Goal: Transaction & Acquisition: Purchase product/service

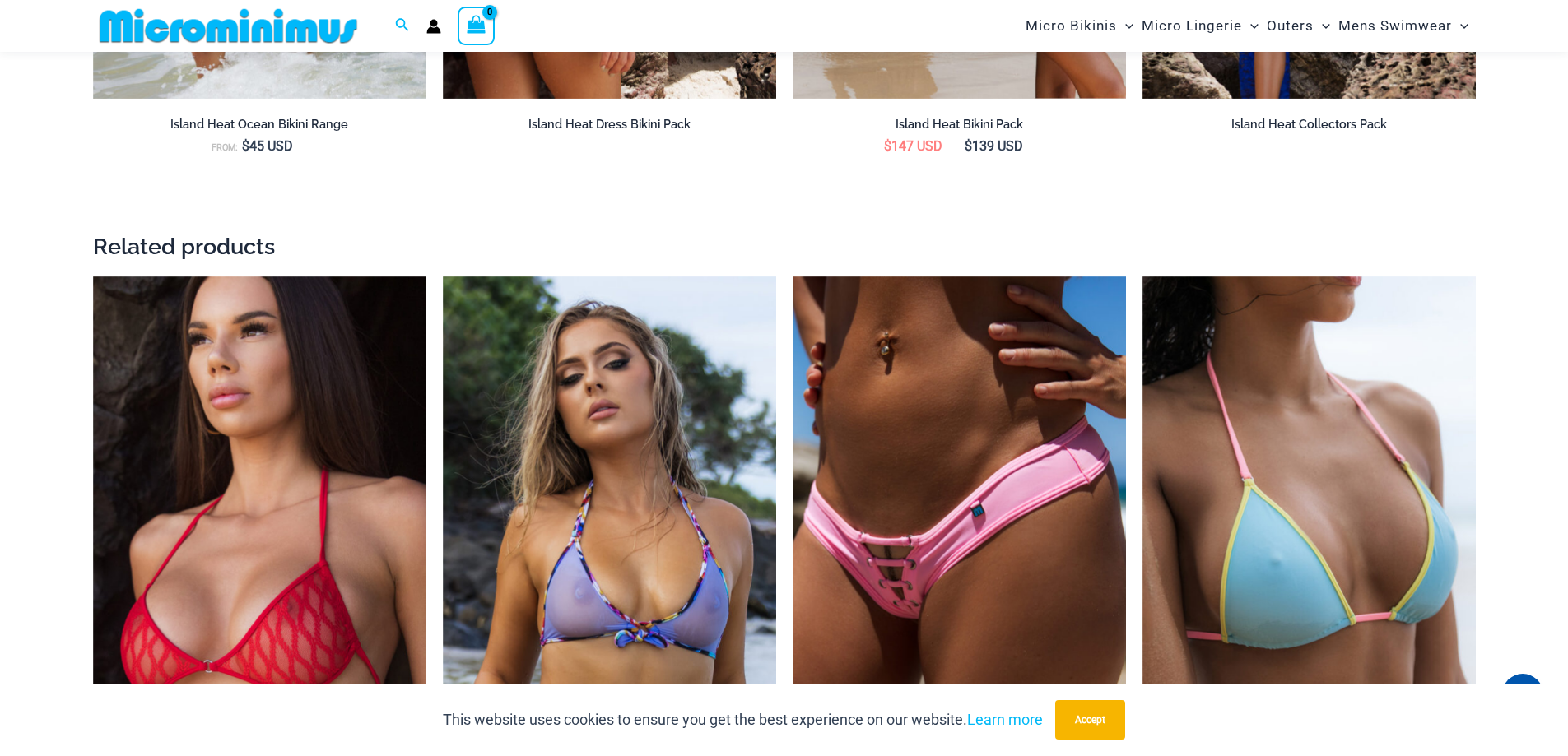
scroll to position [2571, 0]
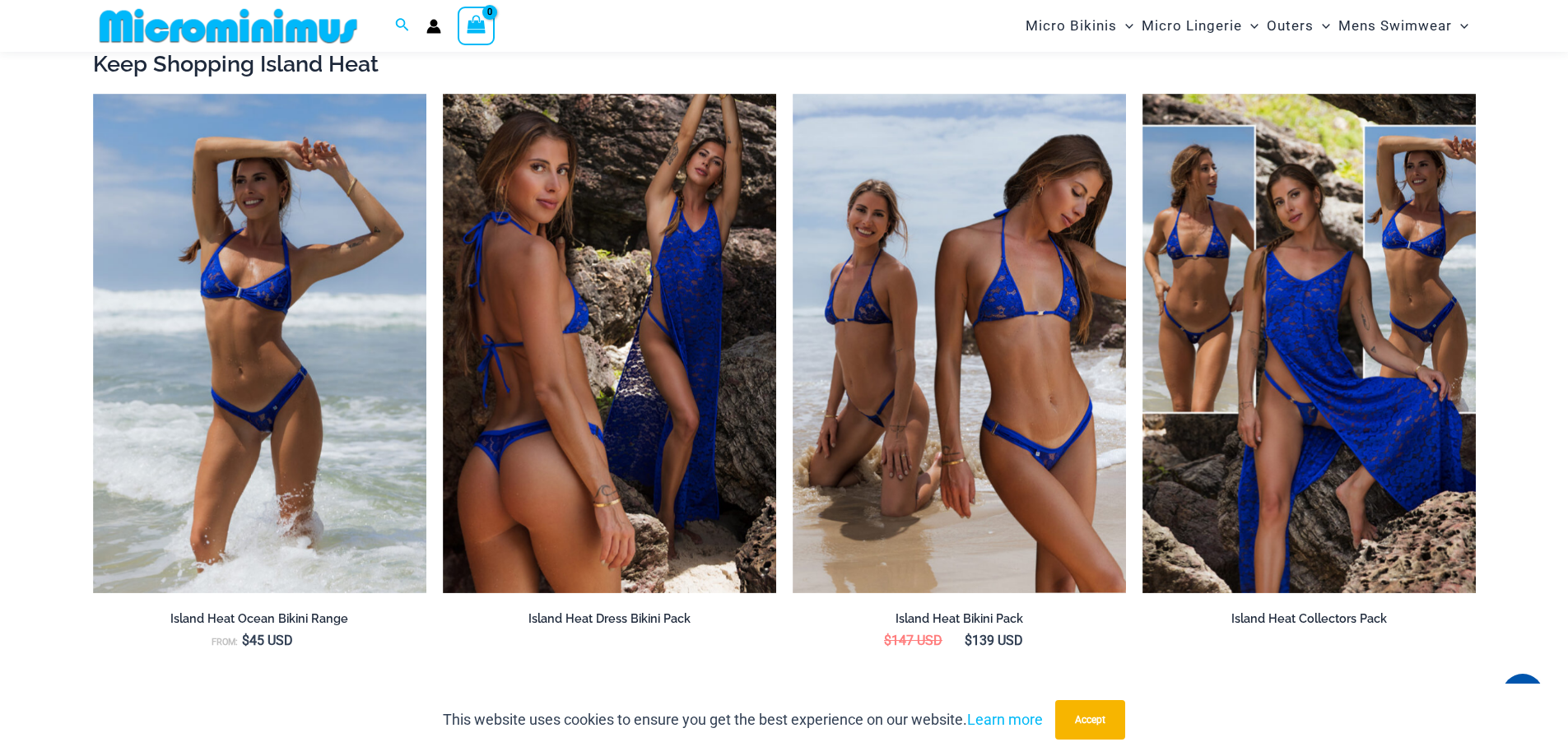
drag, startPoint x: 1574, startPoint y: 64, endPoint x: 1569, endPoint y: 305, distance: 241.1
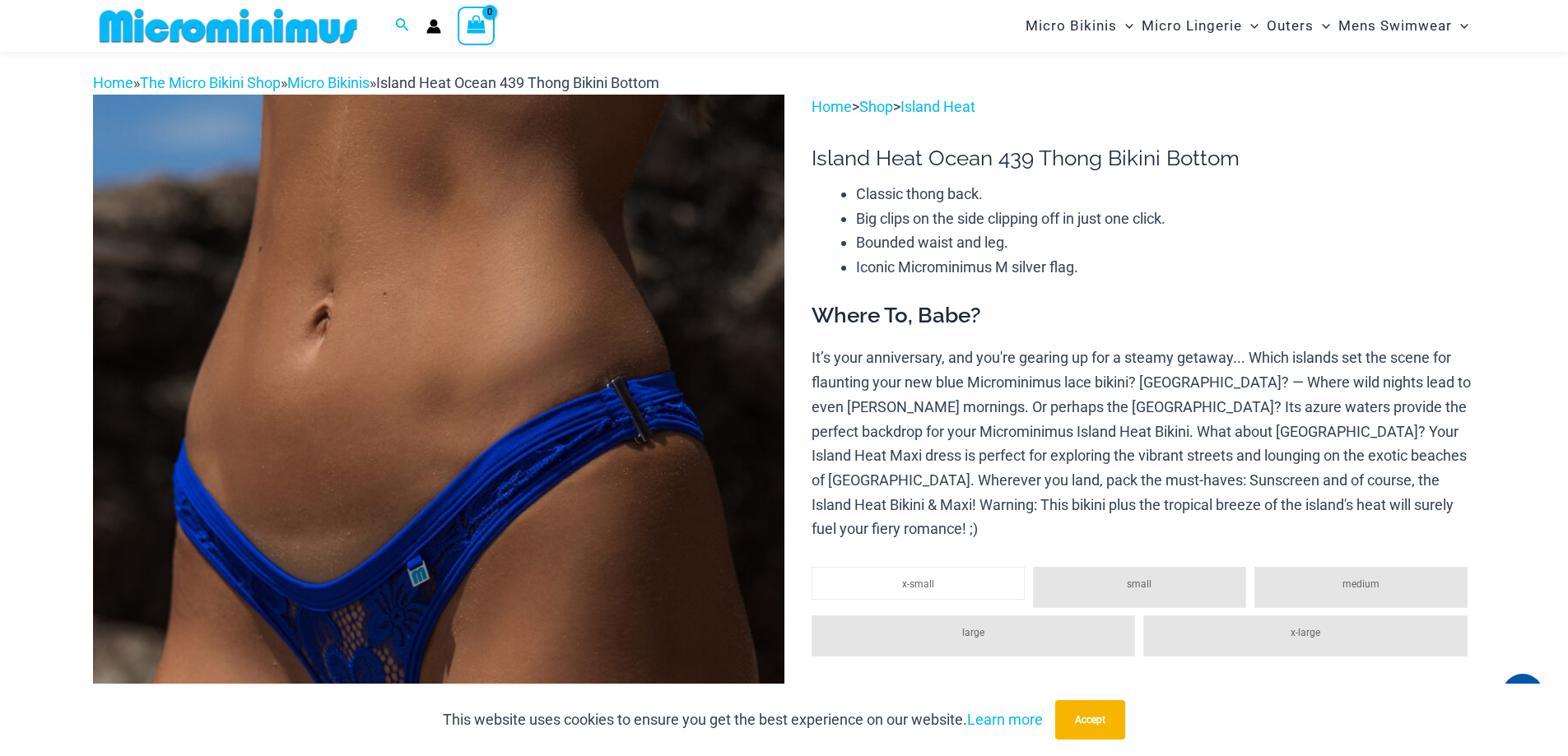
scroll to position [47, 0]
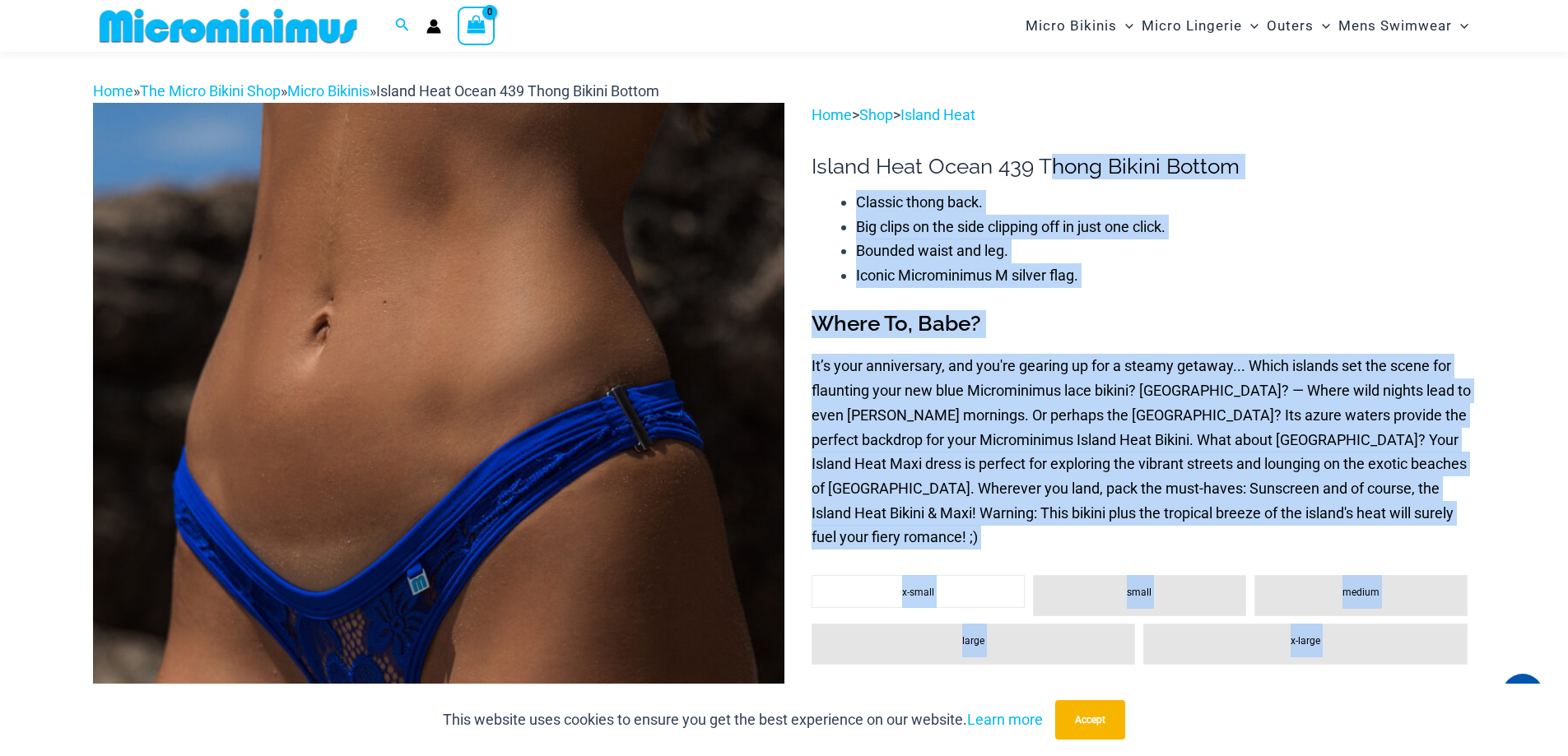
drag, startPoint x: 807, startPoint y: 165, endPoint x: 1047, endPoint y: 160, distance: 240.1
click at [1074, 190] on li "Classic thong back." at bounding box center [1165, 202] width 619 height 25
drag, startPoint x: 811, startPoint y: 158, endPoint x: 1003, endPoint y: 154, distance: 192.0
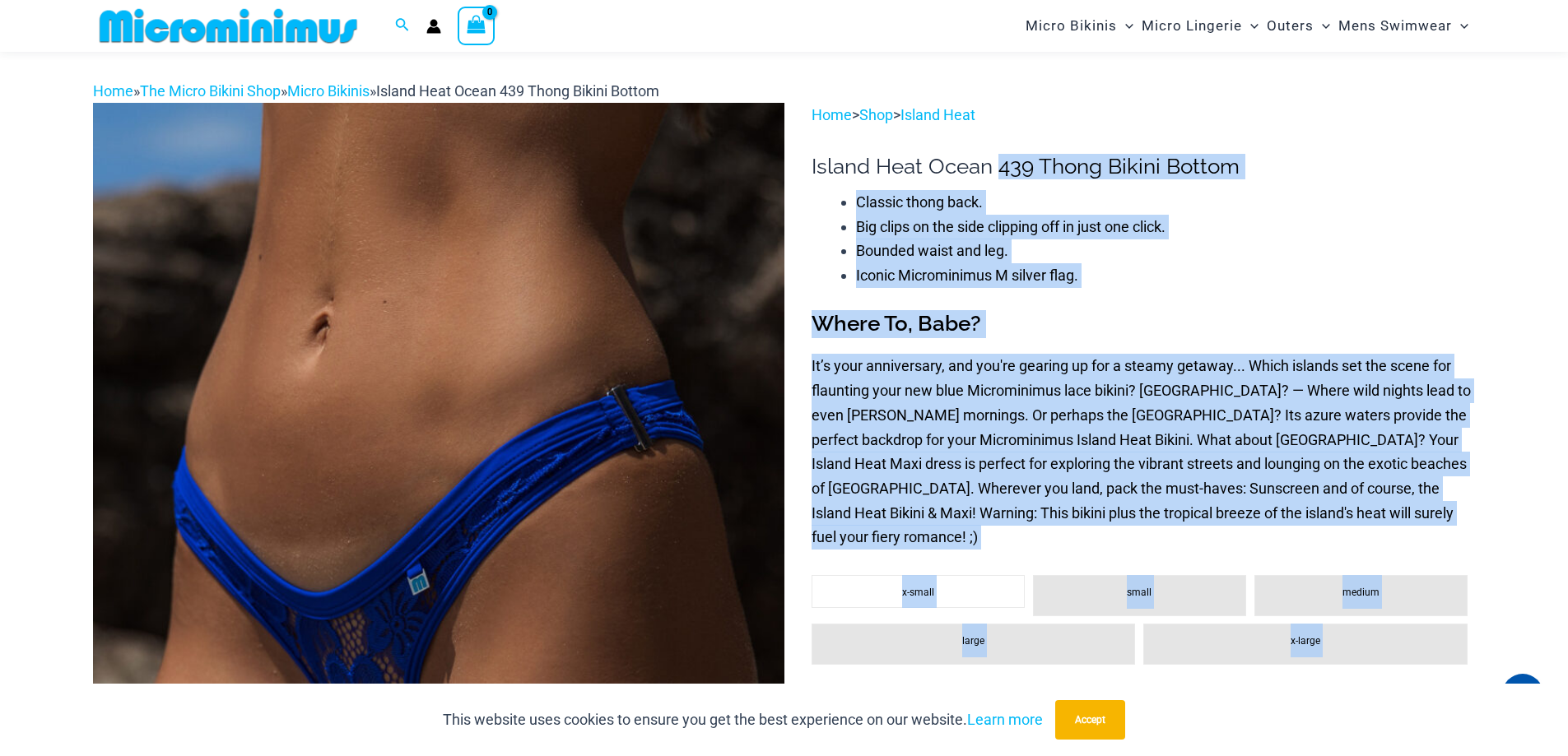
click at [1009, 182] on div "**********" at bounding box center [1144, 680] width 663 height 1156
drag, startPoint x: 811, startPoint y: 160, endPoint x: 1016, endPoint y: 164, distance: 205.0
click at [1255, 170] on h1 "Island Heat Ocean 439 Thong Bikini Bottom" at bounding box center [1144, 167] width 663 height 26
drag, startPoint x: 1253, startPoint y: 165, endPoint x: 804, endPoint y: 165, distance: 449.0
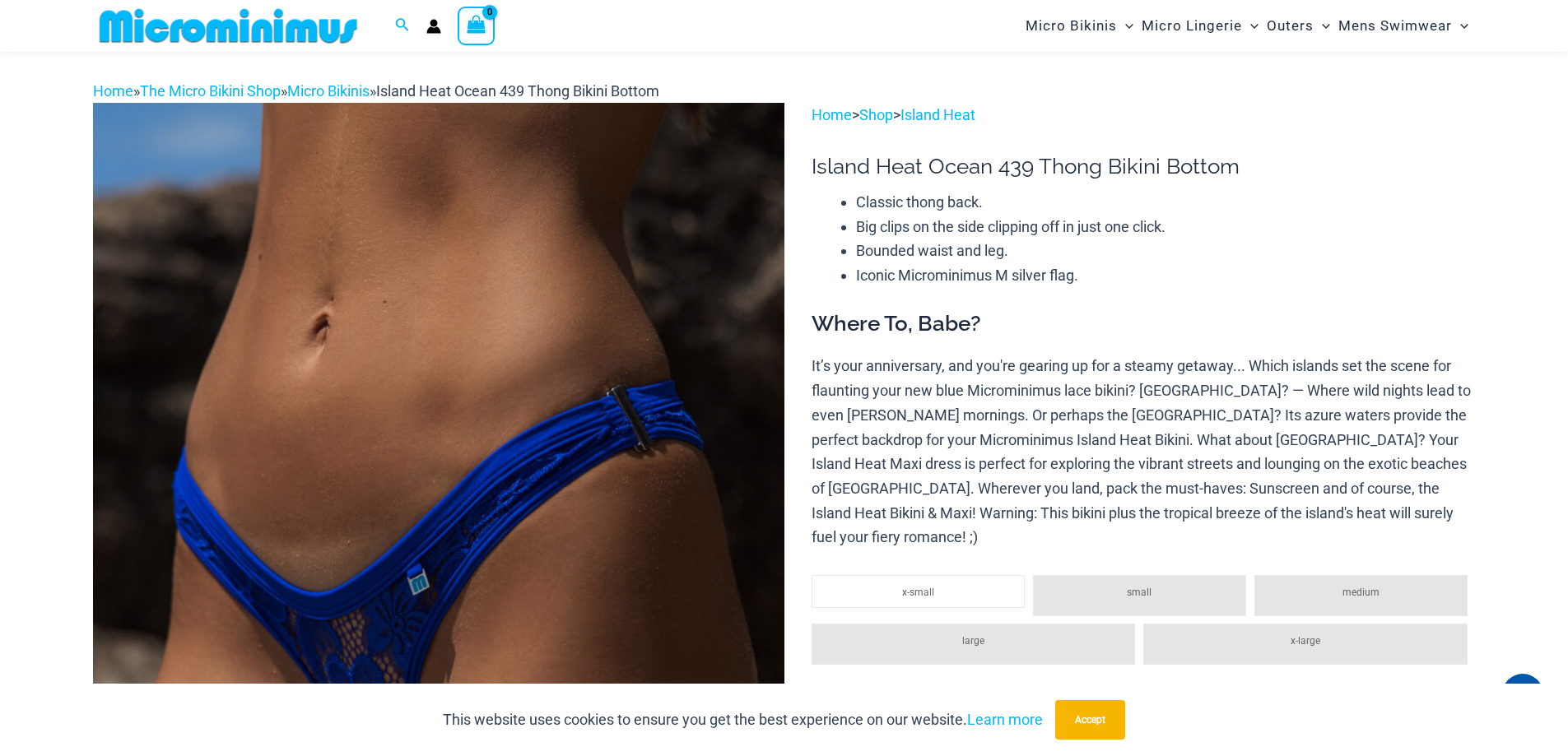
click at [812, 162] on h1 "Island Heat Ocean 439 Thong Bikini Bottom" at bounding box center [1144, 167] width 663 height 26
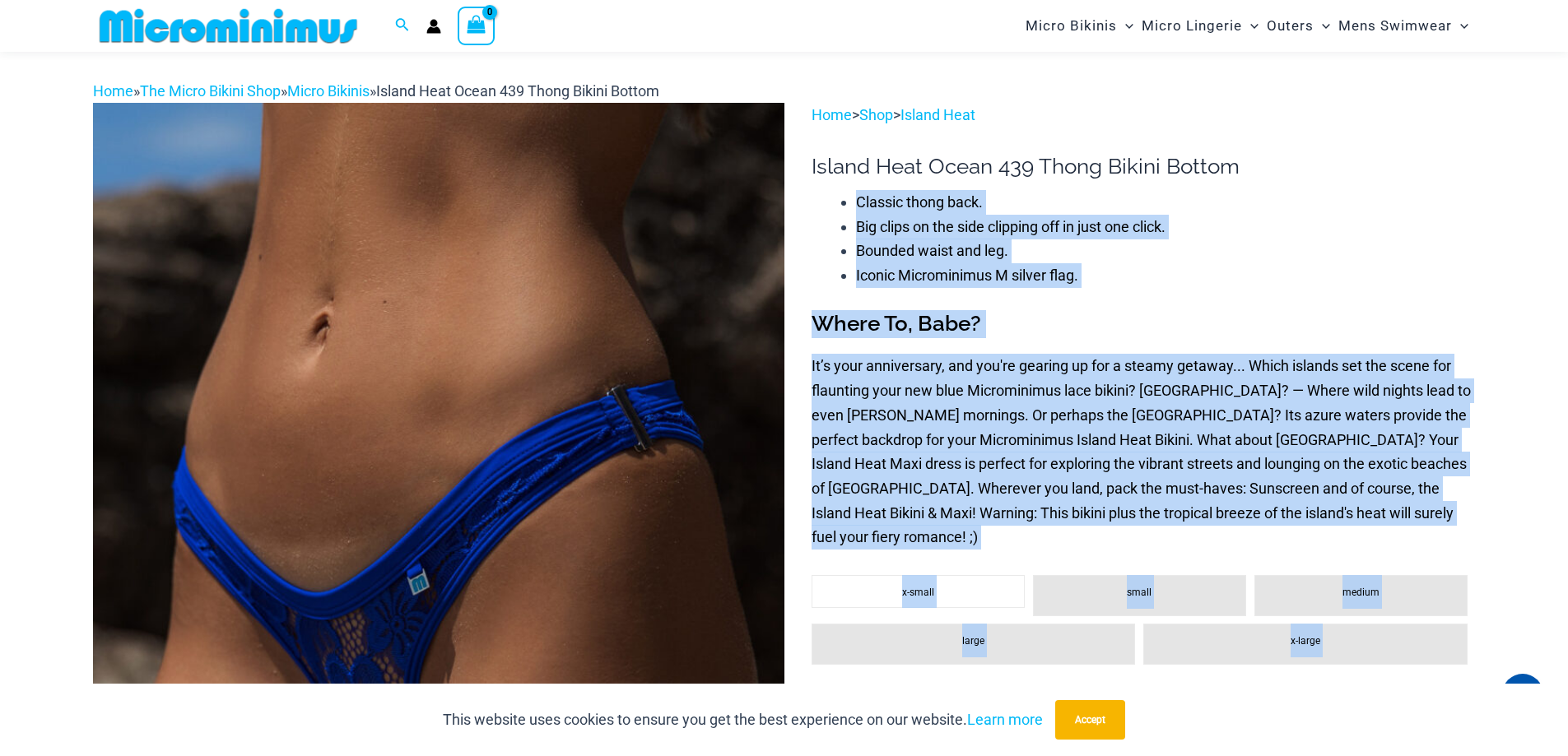
drag, startPoint x: 1249, startPoint y: 164, endPoint x: 811, endPoint y: 154, distance: 438.1
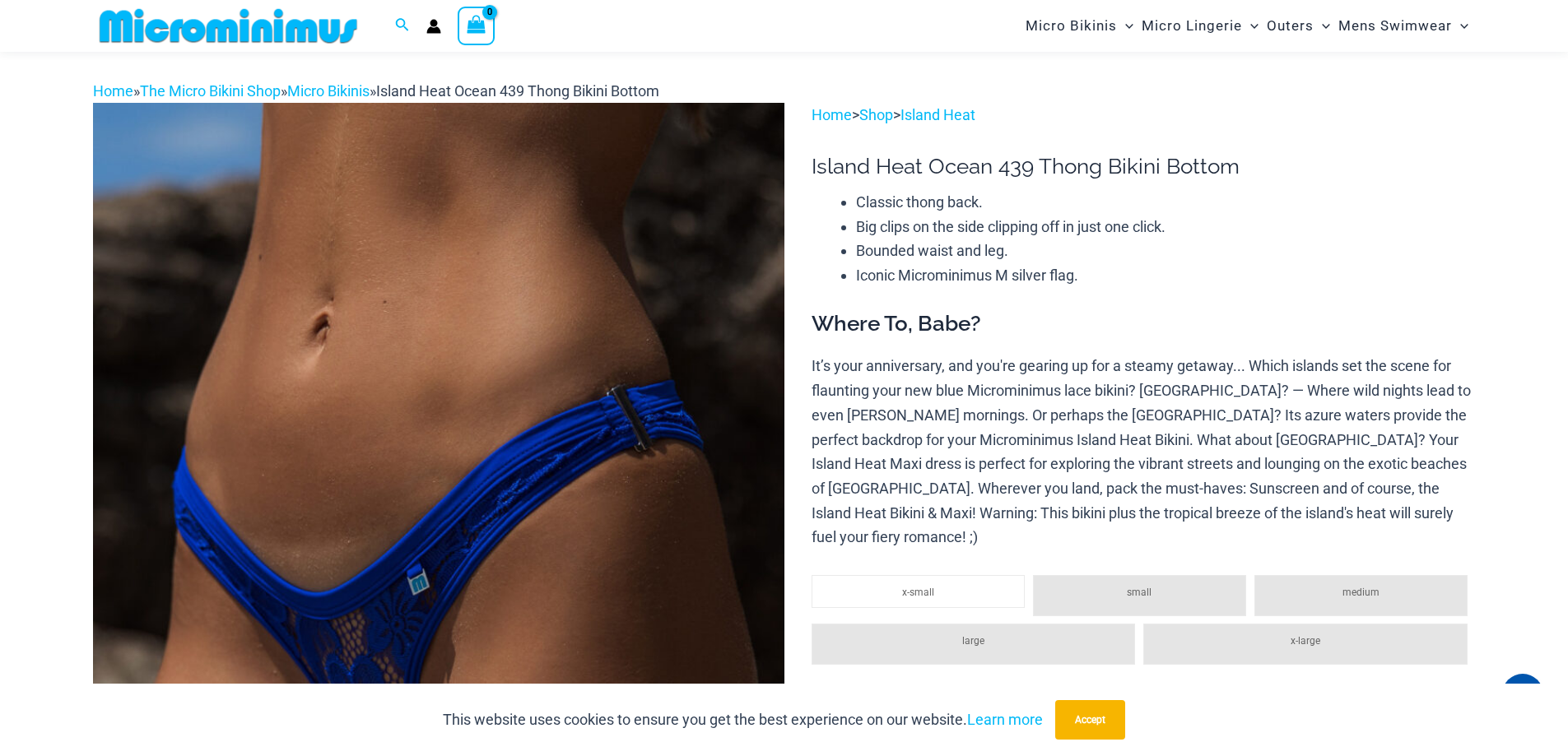
click at [818, 165] on h1 "Island Heat Ocean 439 Thong Bikini Bottom" at bounding box center [1144, 167] width 663 height 26
drag, startPoint x: 816, startPoint y: 164, endPoint x: 1238, endPoint y: 162, distance: 422.0
click at [1238, 162] on h1 "Island Heat Ocean 439 Thong Bikini Bottom" at bounding box center [1144, 167] width 663 height 26
copy div "Island Heat Ocean 439 Thong Bikini Bottom"
click at [916, 215] on li "Big clips on the side clipping off in just one click." at bounding box center [1165, 227] width 619 height 25
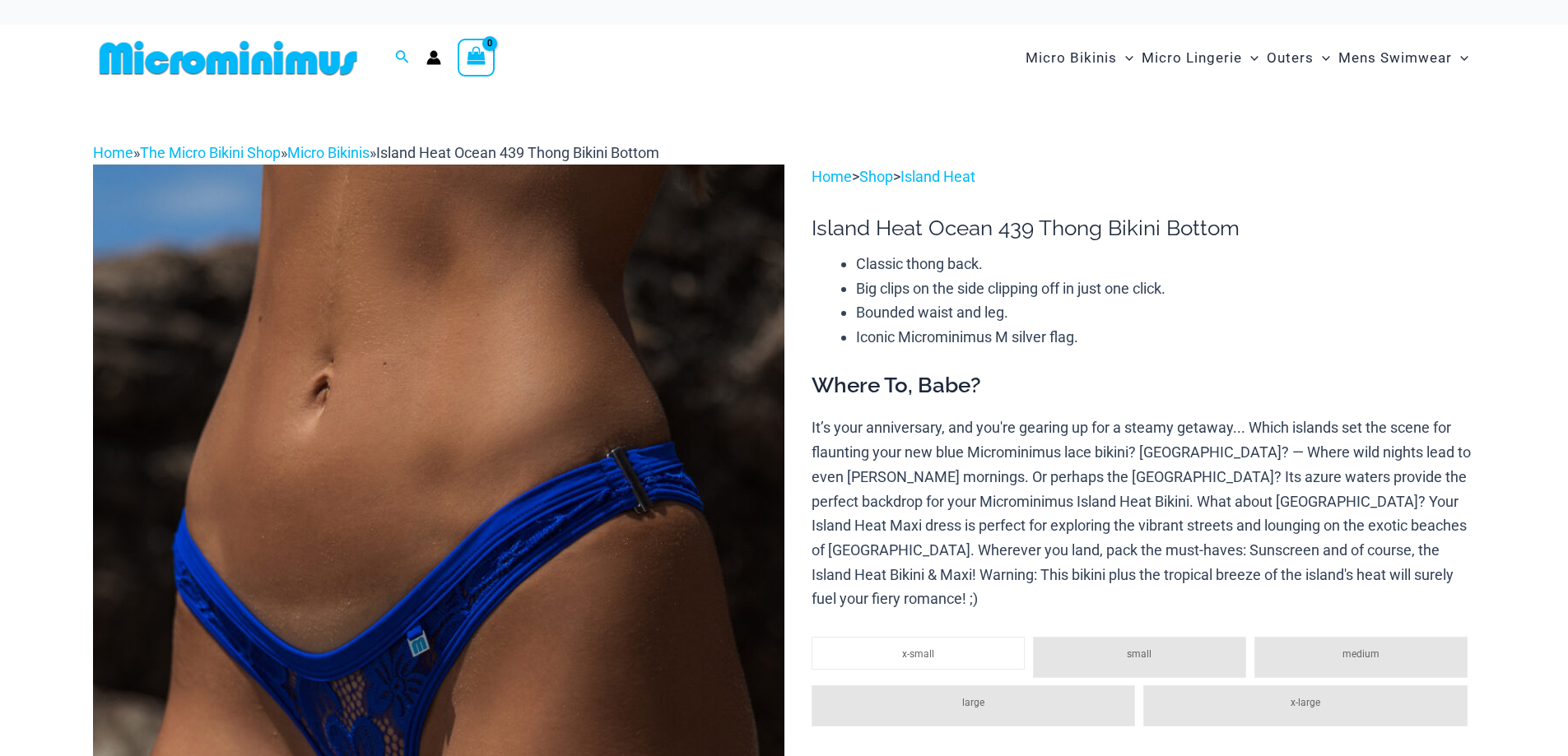
click at [360, 149] on link "Micro Bikinis" at bounding box center [328, 152] width 83 height 17
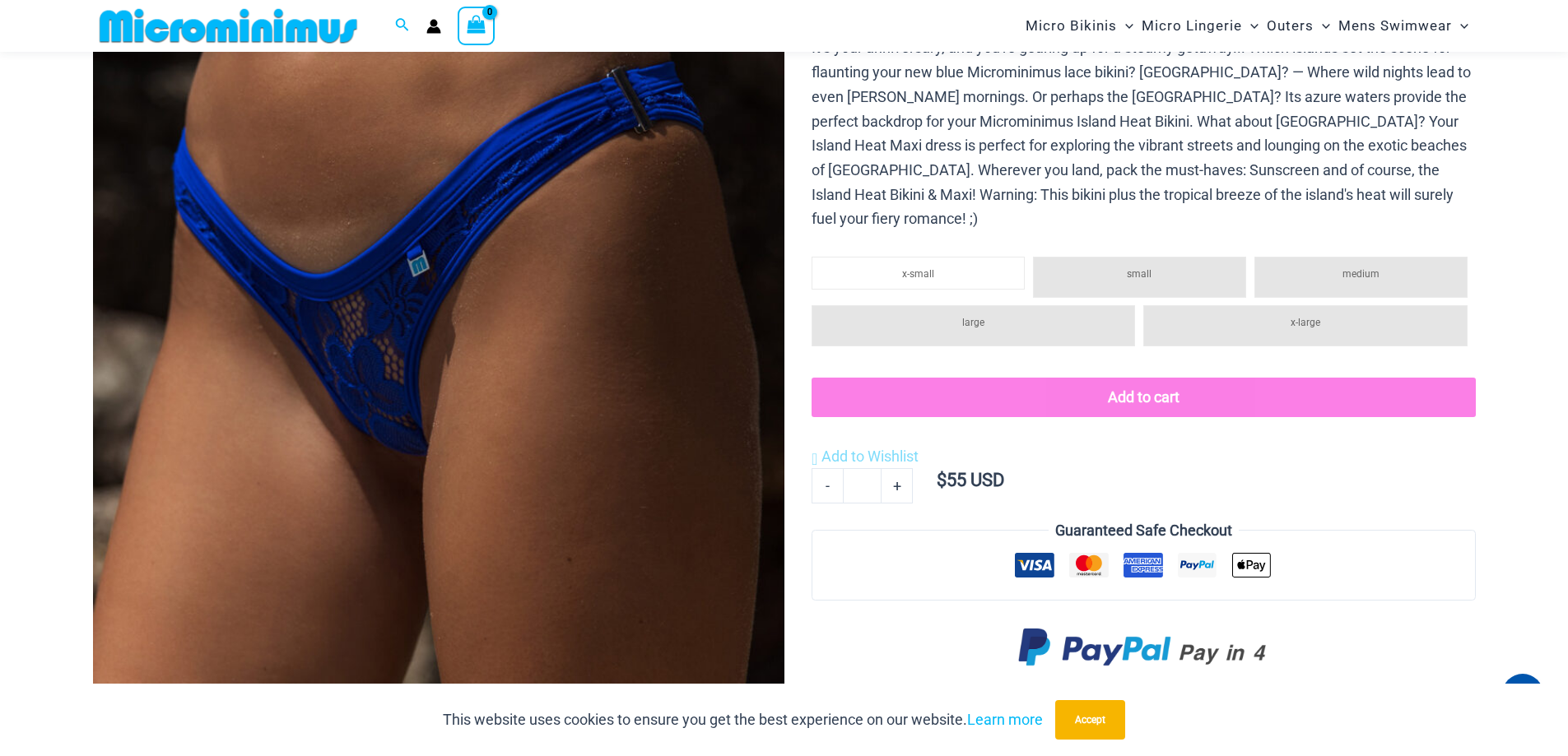
scroll to position [357, 0]
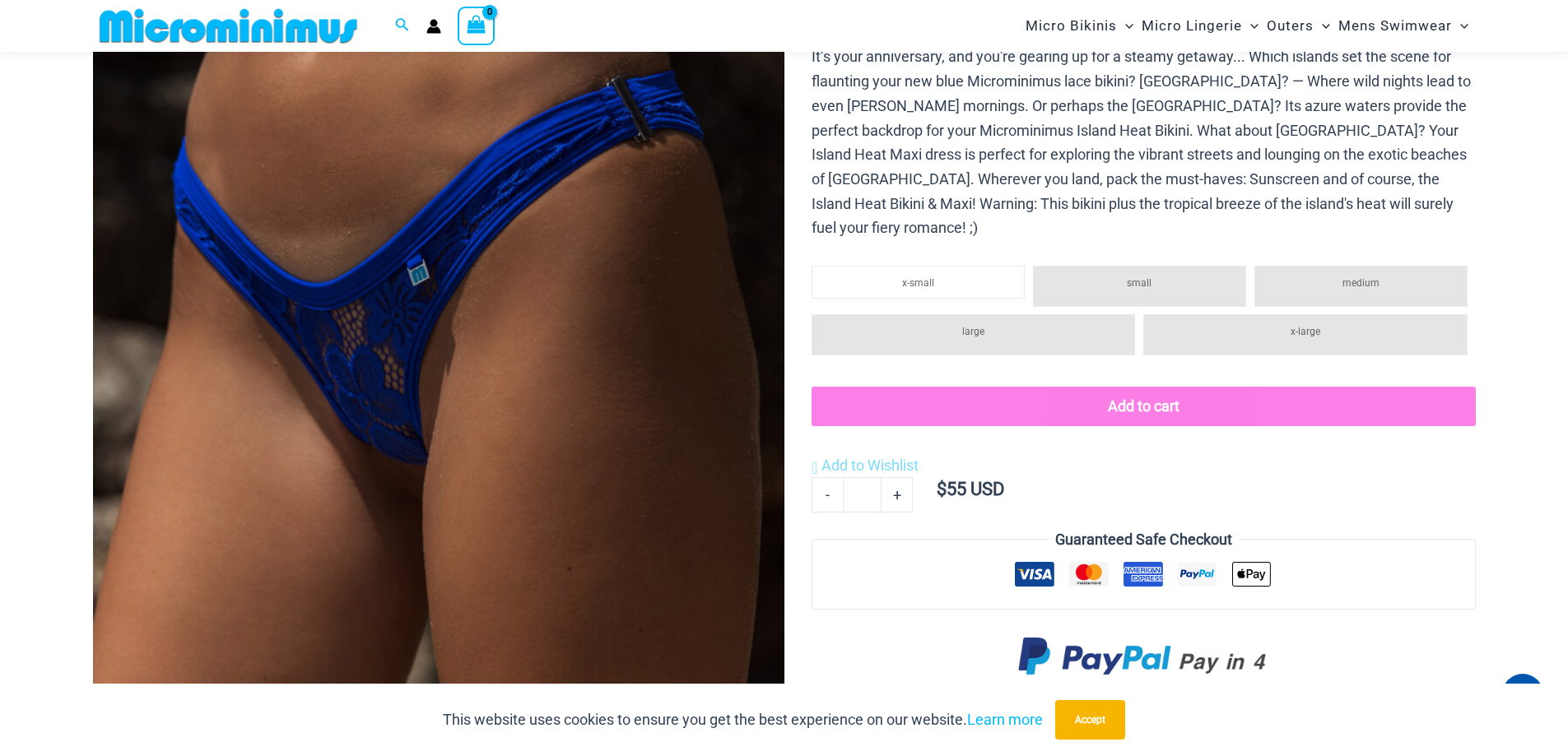
click at [1163, 273] on li "small" at bounding box center [1140, 286] width 213 height 41
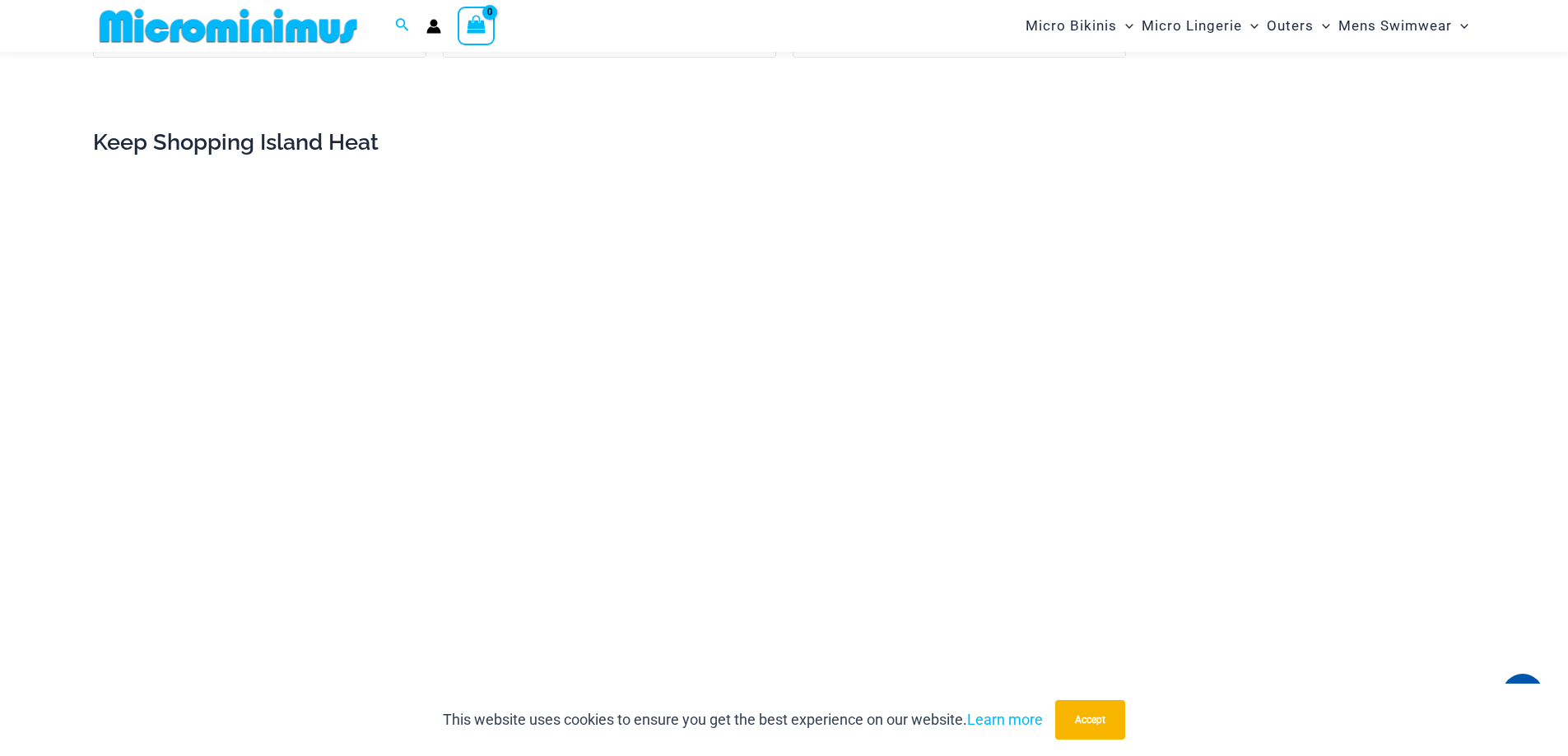
scroll to position [2829, 0]
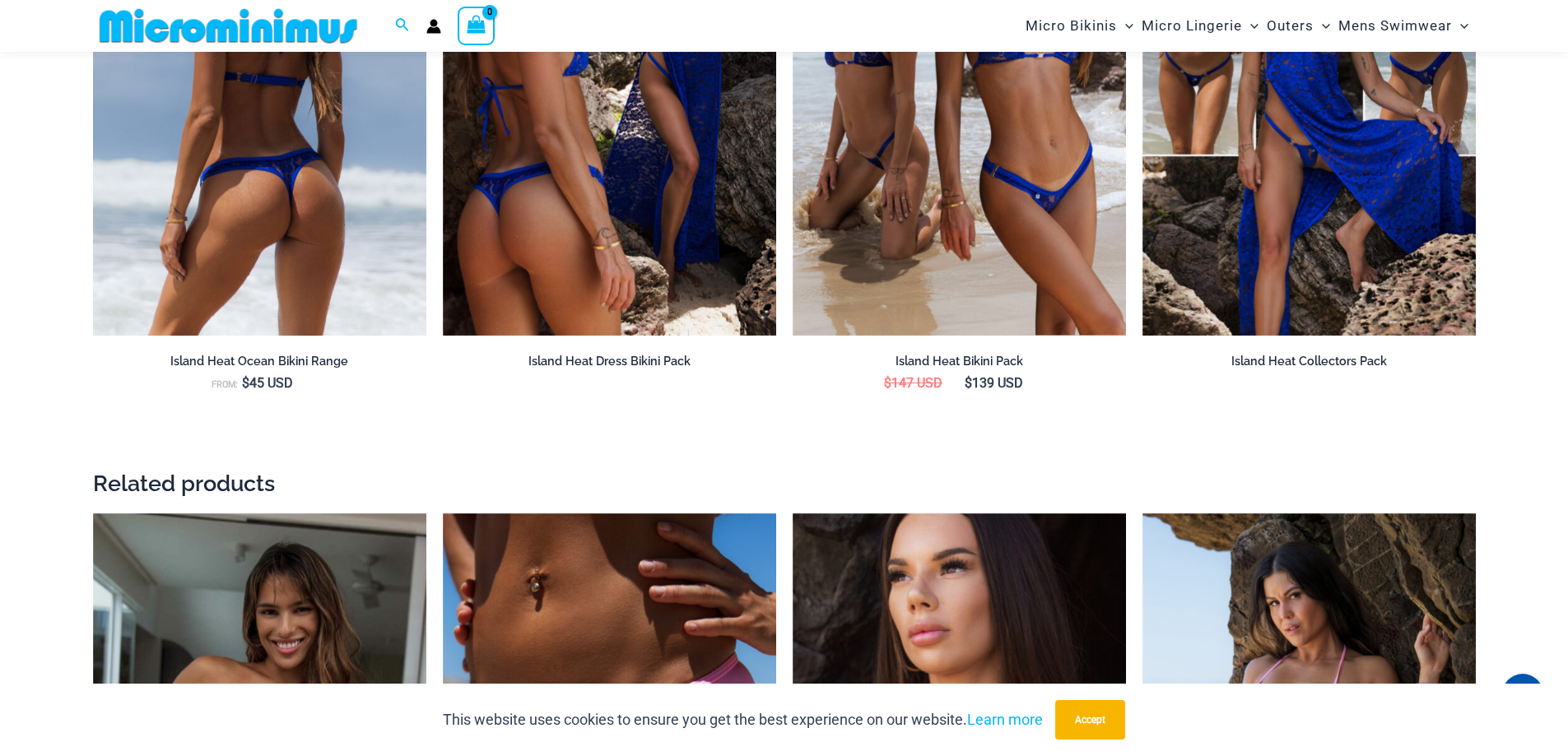
click at [227, 258] on img at bounding box center [259, 87] width 334 height 500
click at [241, 258] on img at bounding box center [259, 87] width 334 height 500
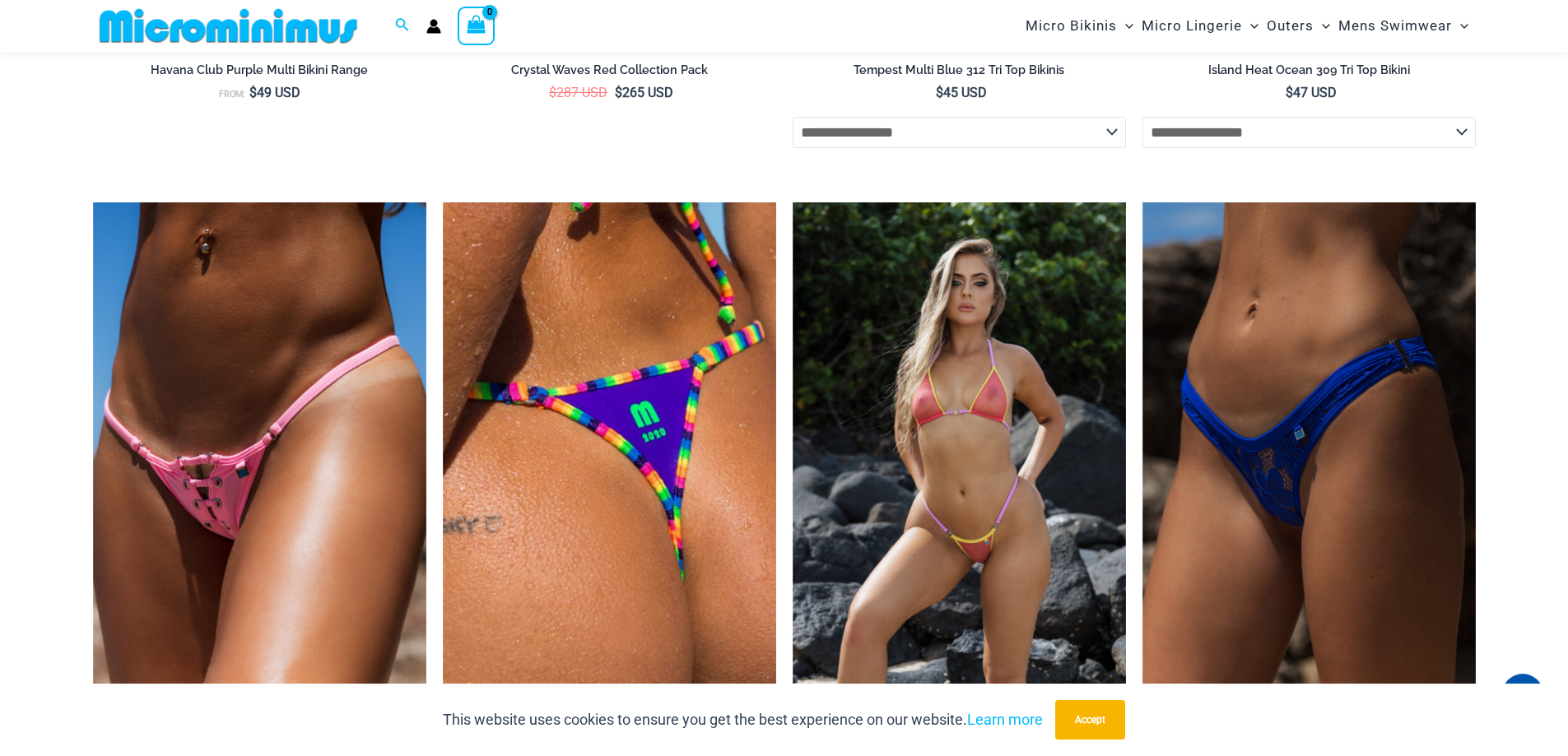
scroll to position [3684, 0]
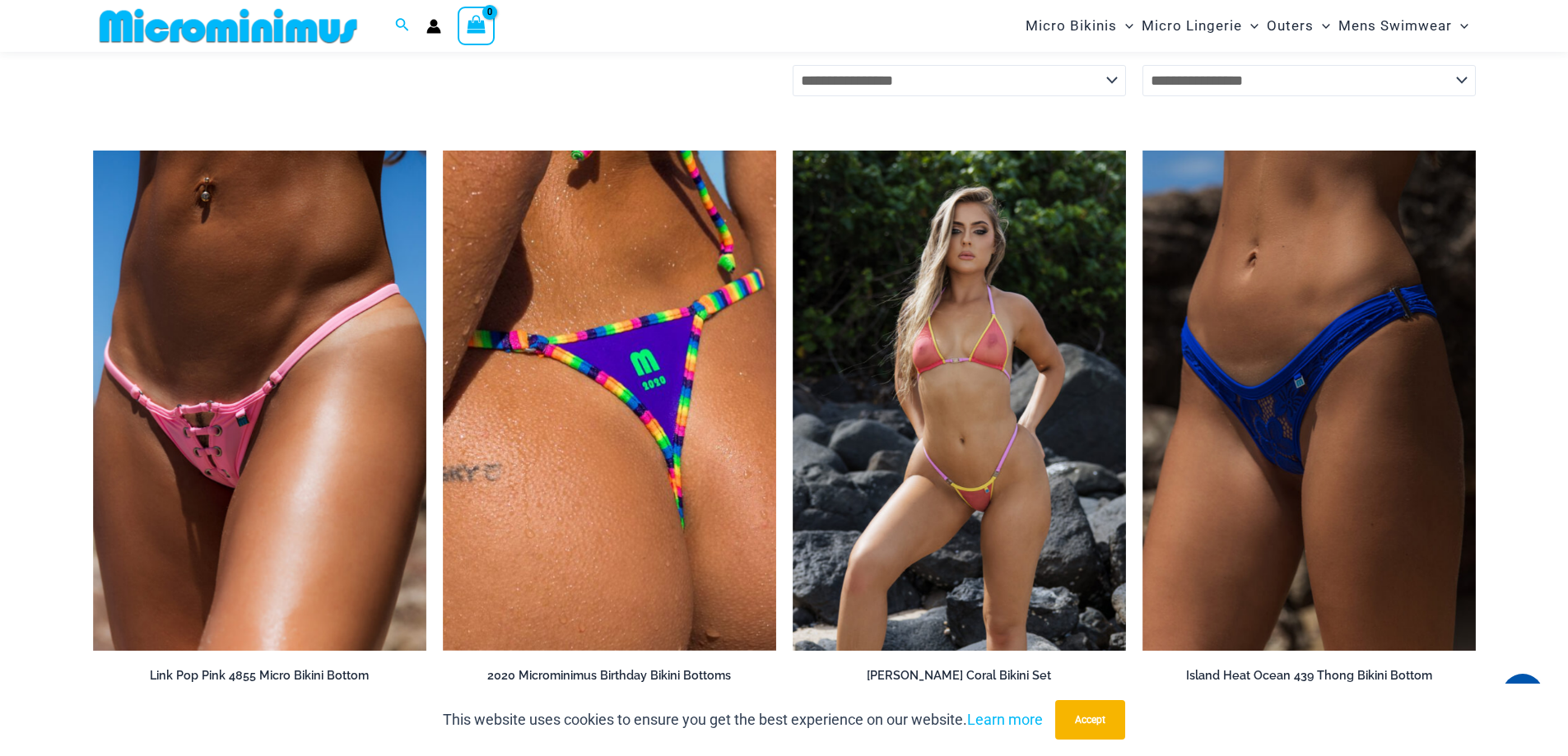
drag, startPoint x: 1576, startPoint y: 74, endPoint x: 1561, endPoint y: 429, distance: 355.3
click at [1561, 429] on html "Skip to content Search for: Search Search No products in the cart. No products …" at bounding box center [784, 126] width 1568 height 7622
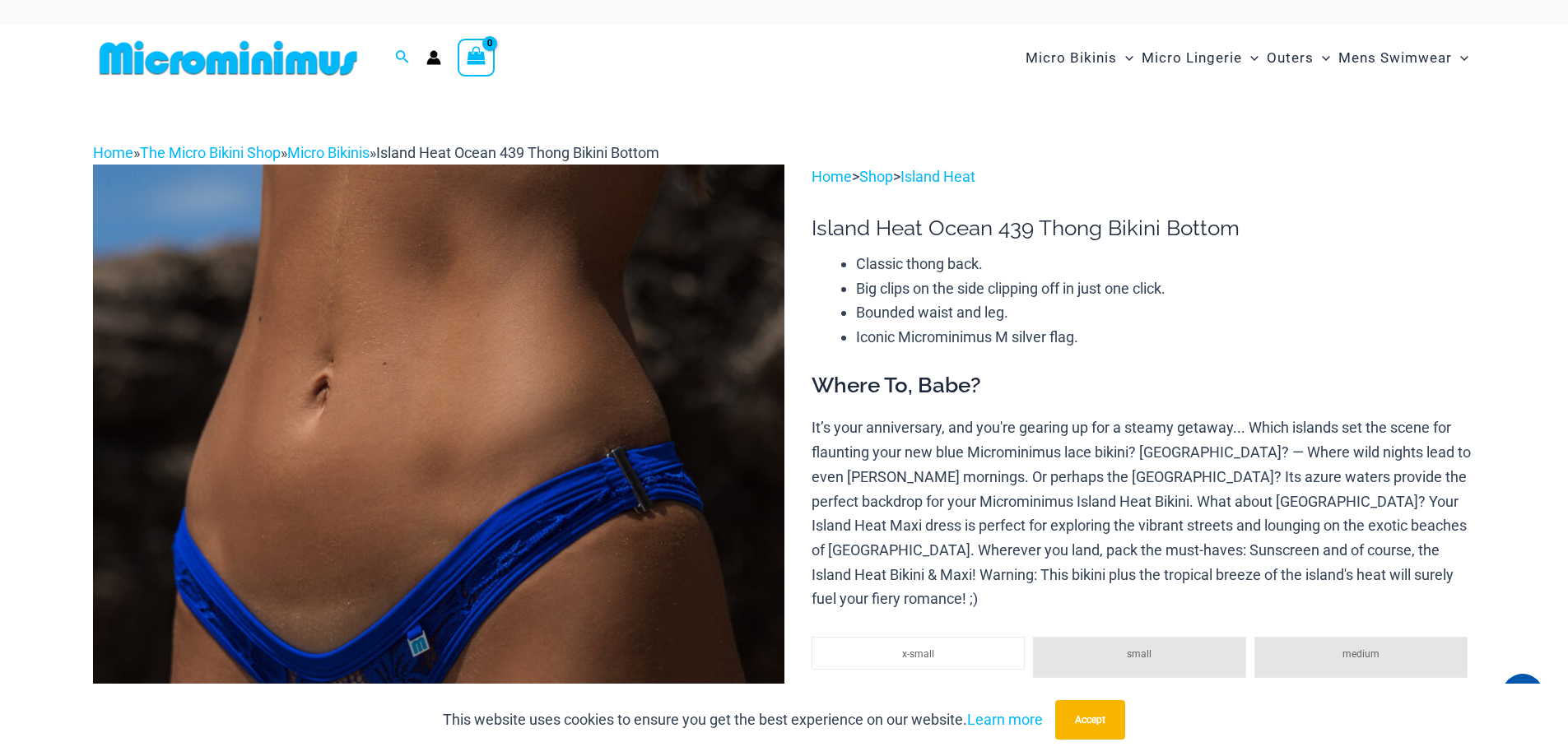
click at [451, 154] on span "Island Heat Ocean 439 Thong Bikini Bottom" at bounding box center [518, 152] width 283 height 17
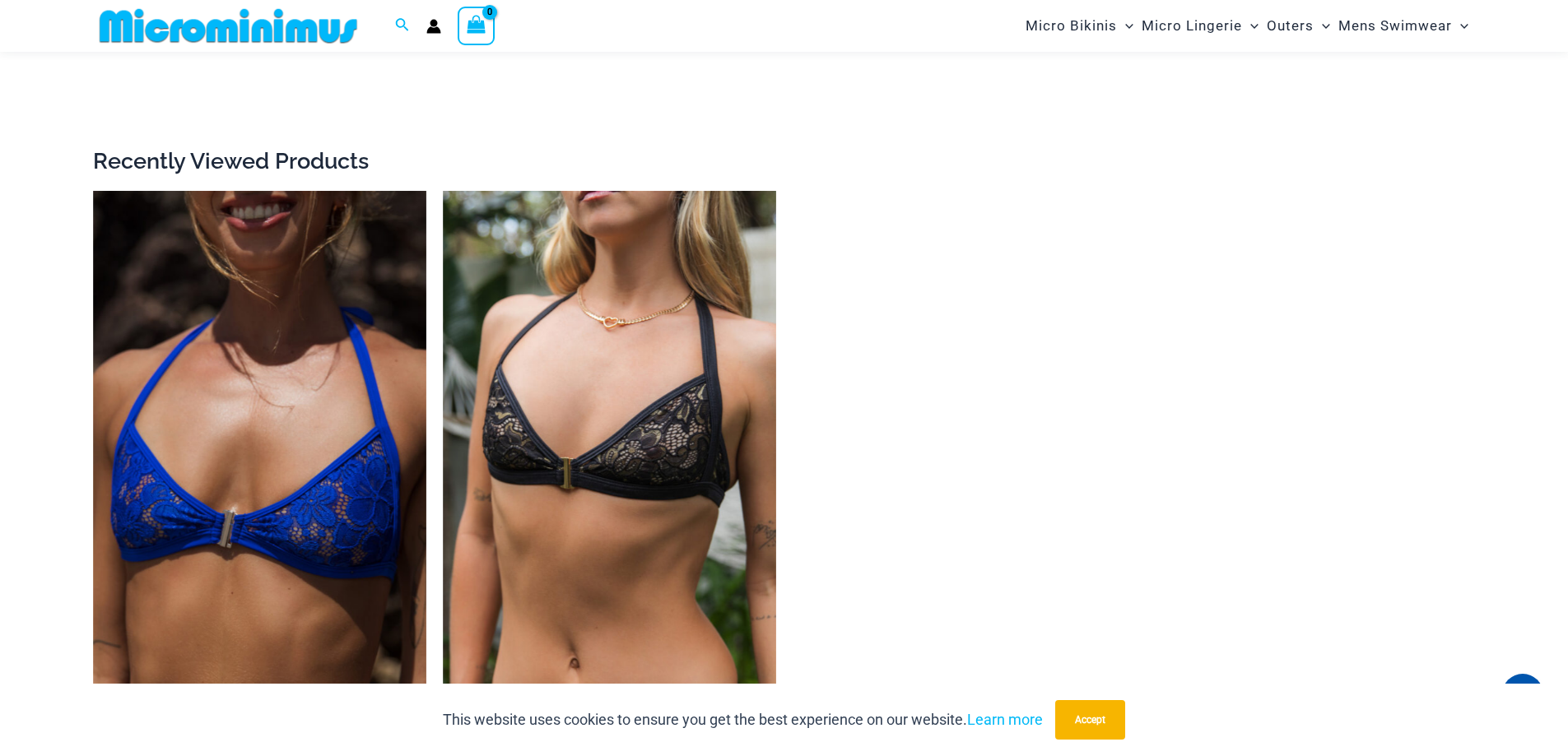
scroll to position [7039, 0]
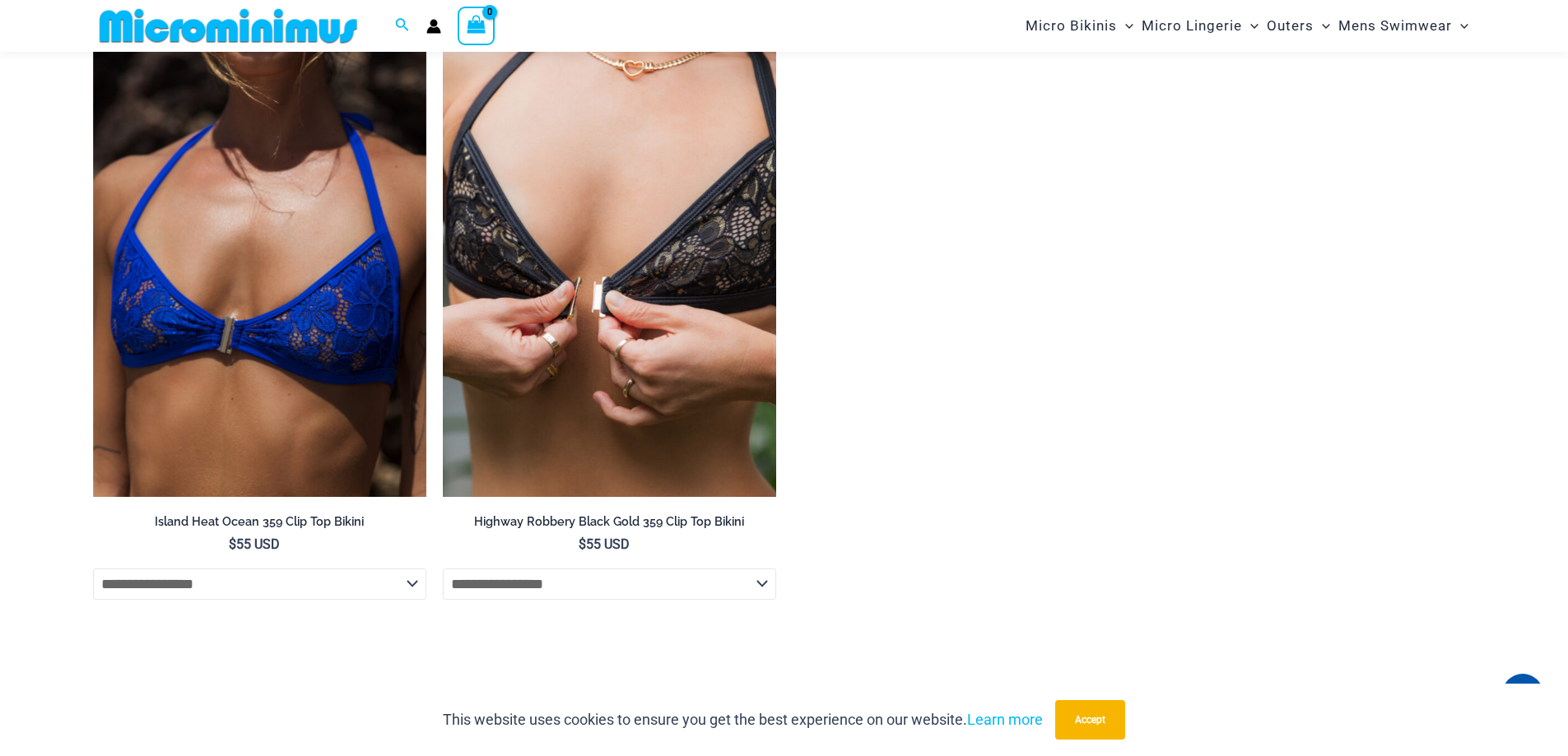
click at [631, 305] on img at bounding box center [610, 247] width 334 height 500
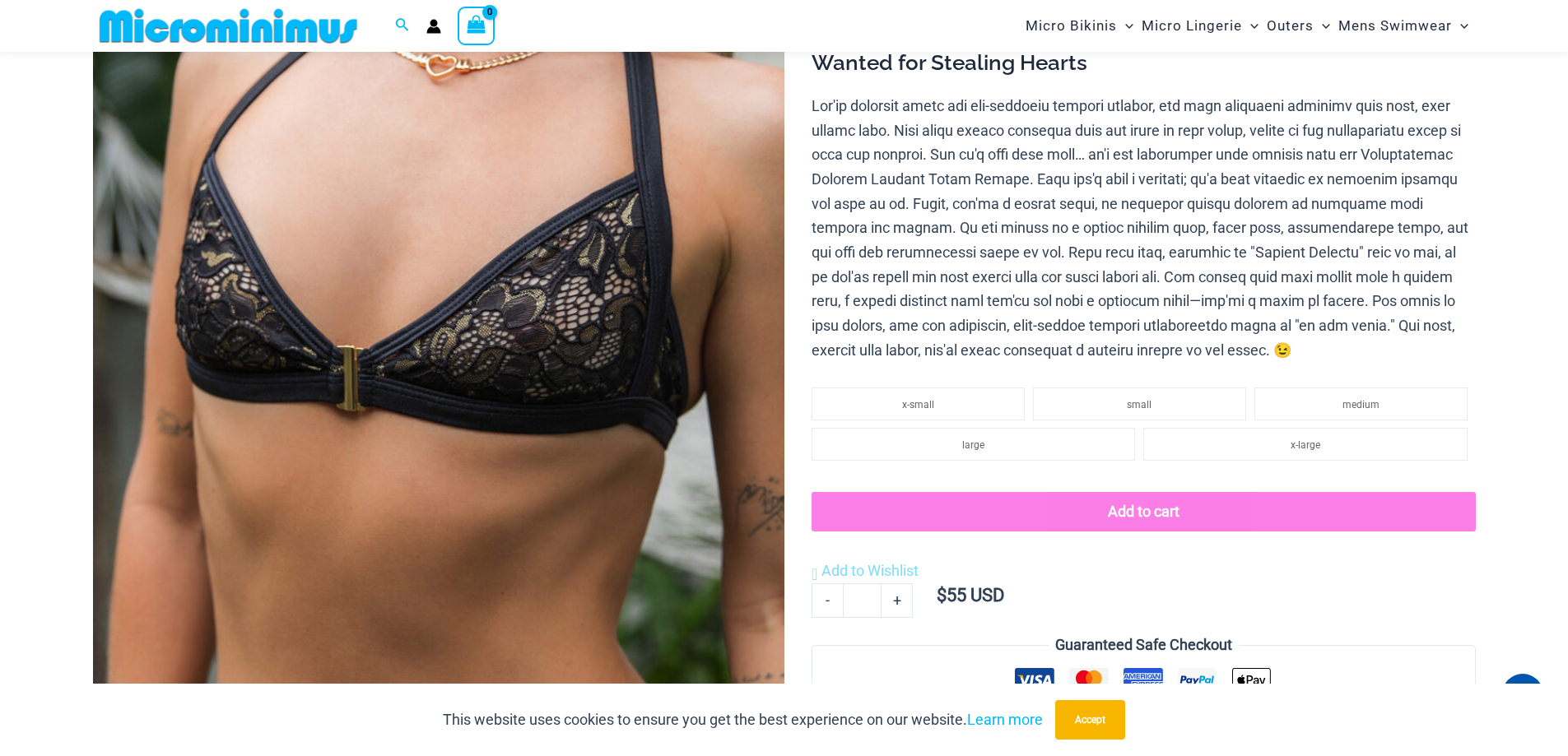
scroll to position [365, 0]
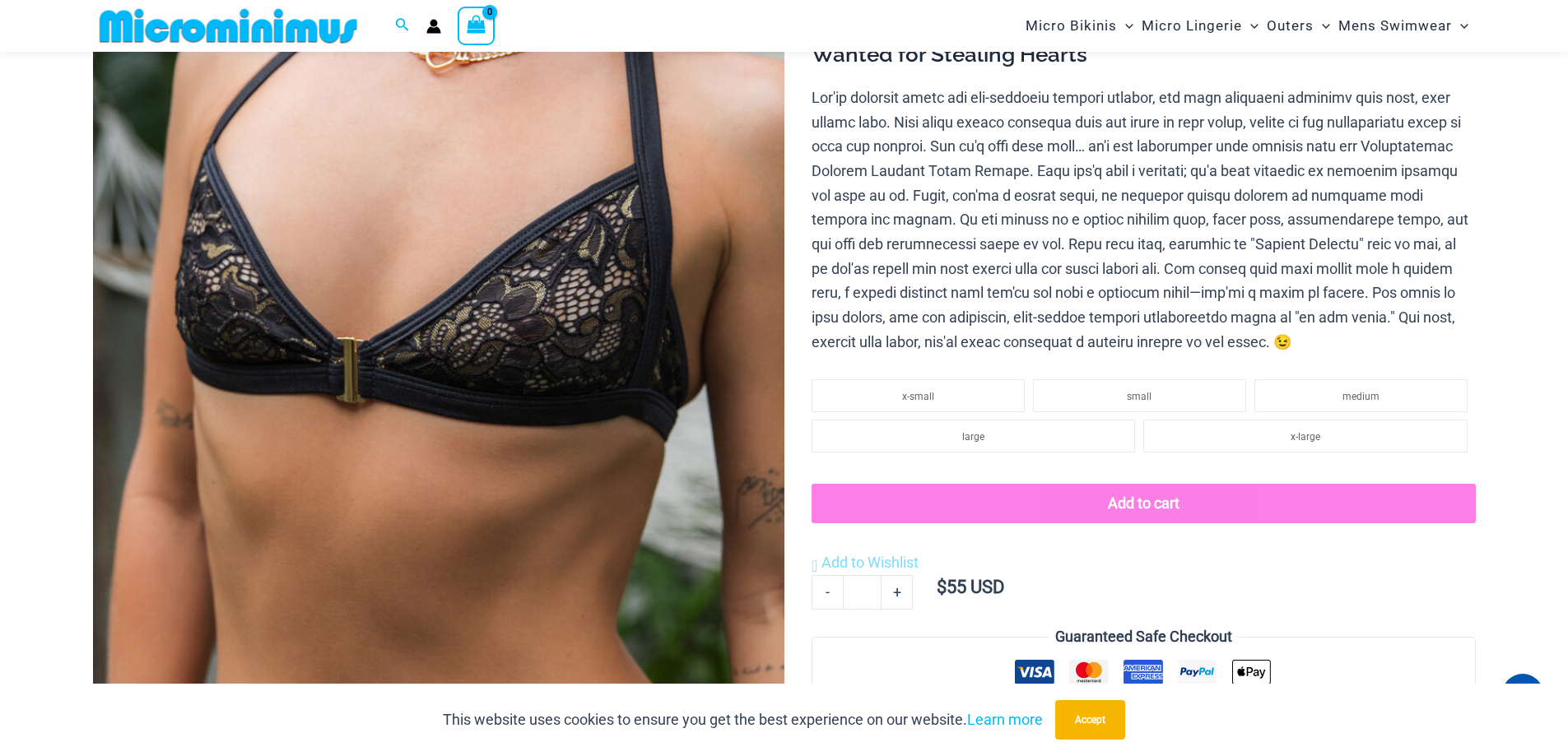
drag, startPoint x: 1576, startPoint y: 68, endPoint x: 1580, endPoint y: 104, distance: 36.2
click at [1170, 402] on li "small" at bounding box center [1140, 395] width 213 height 33
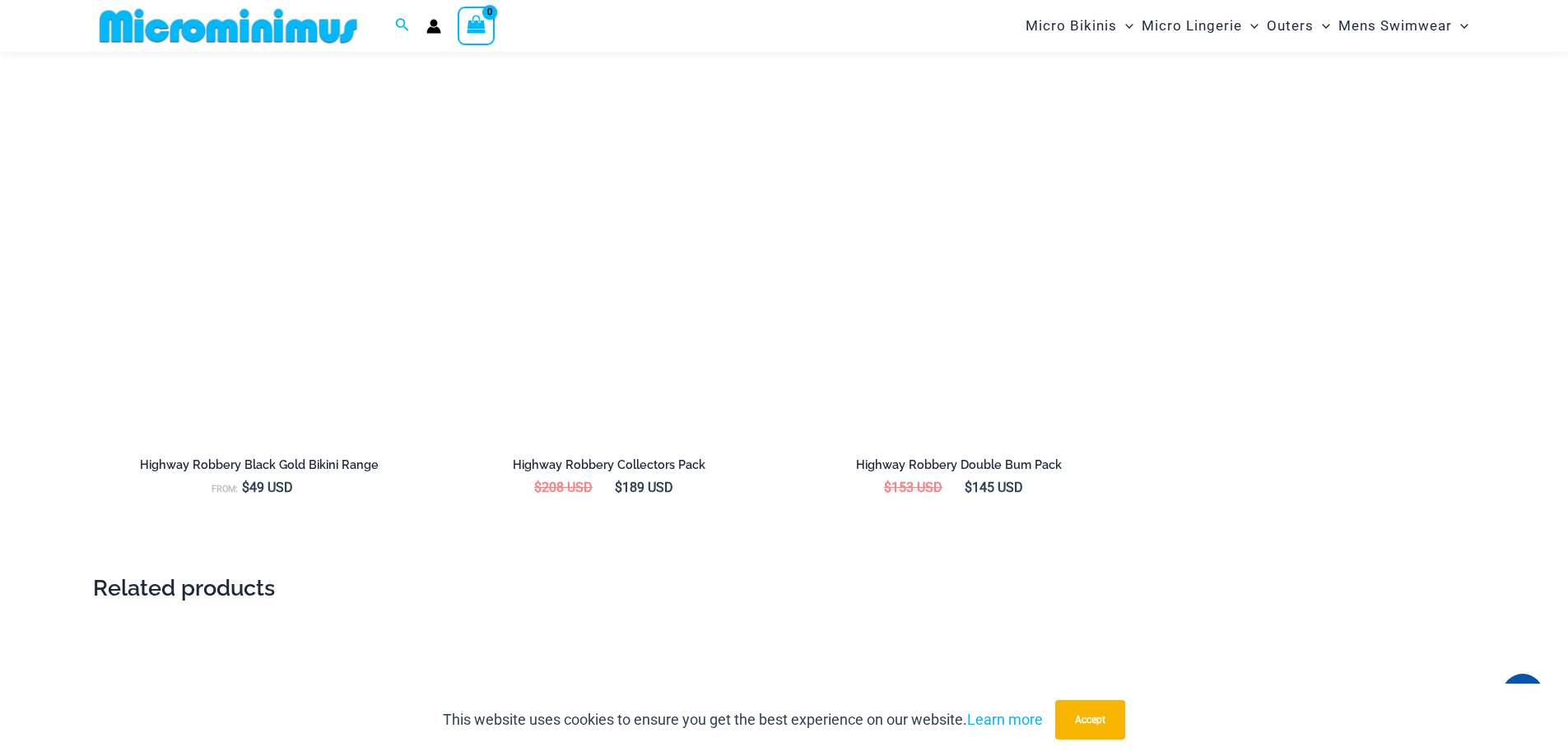
scroll to position [2336, 0]
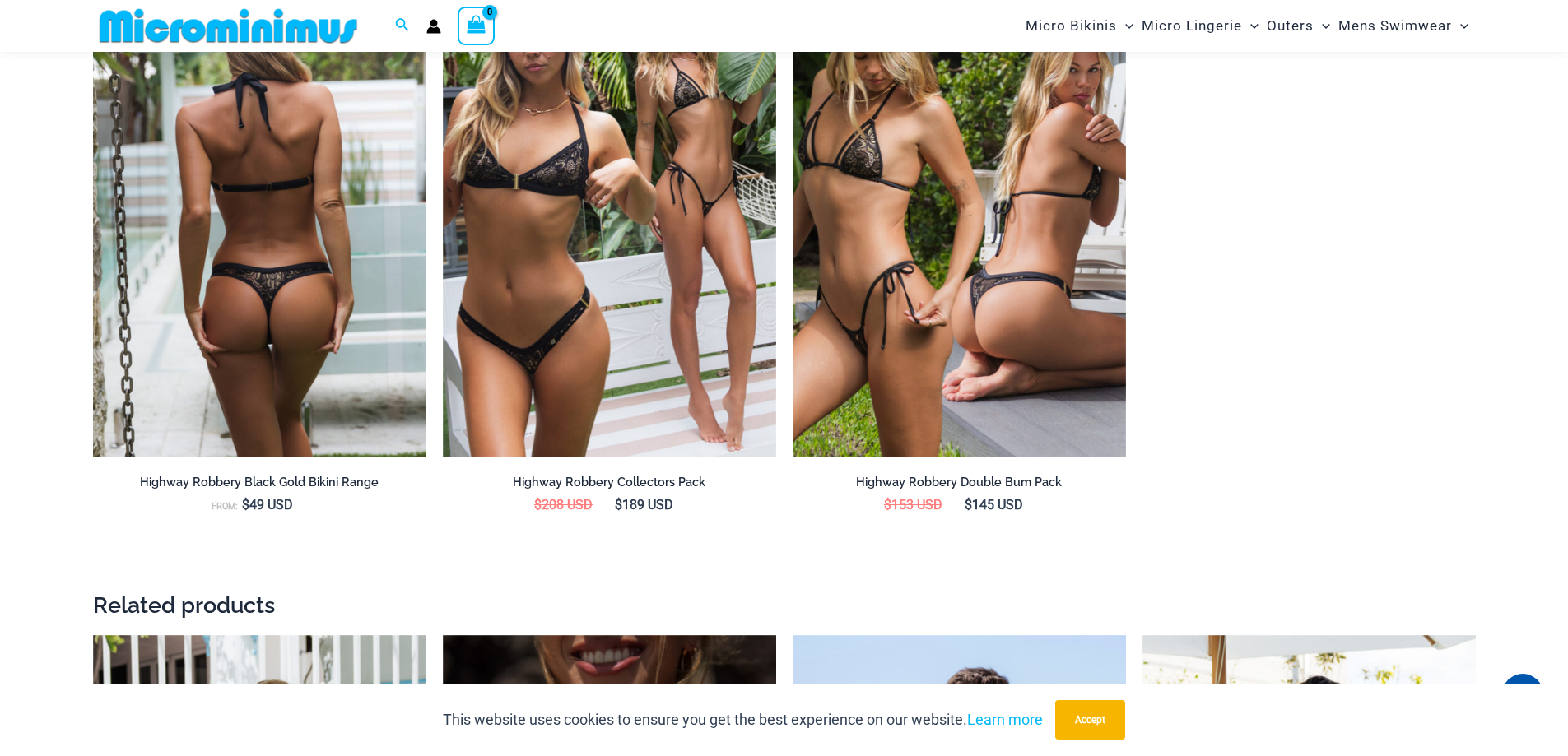
click at [325, 331] on img at bounding box center [259, 207] width 334 height 500
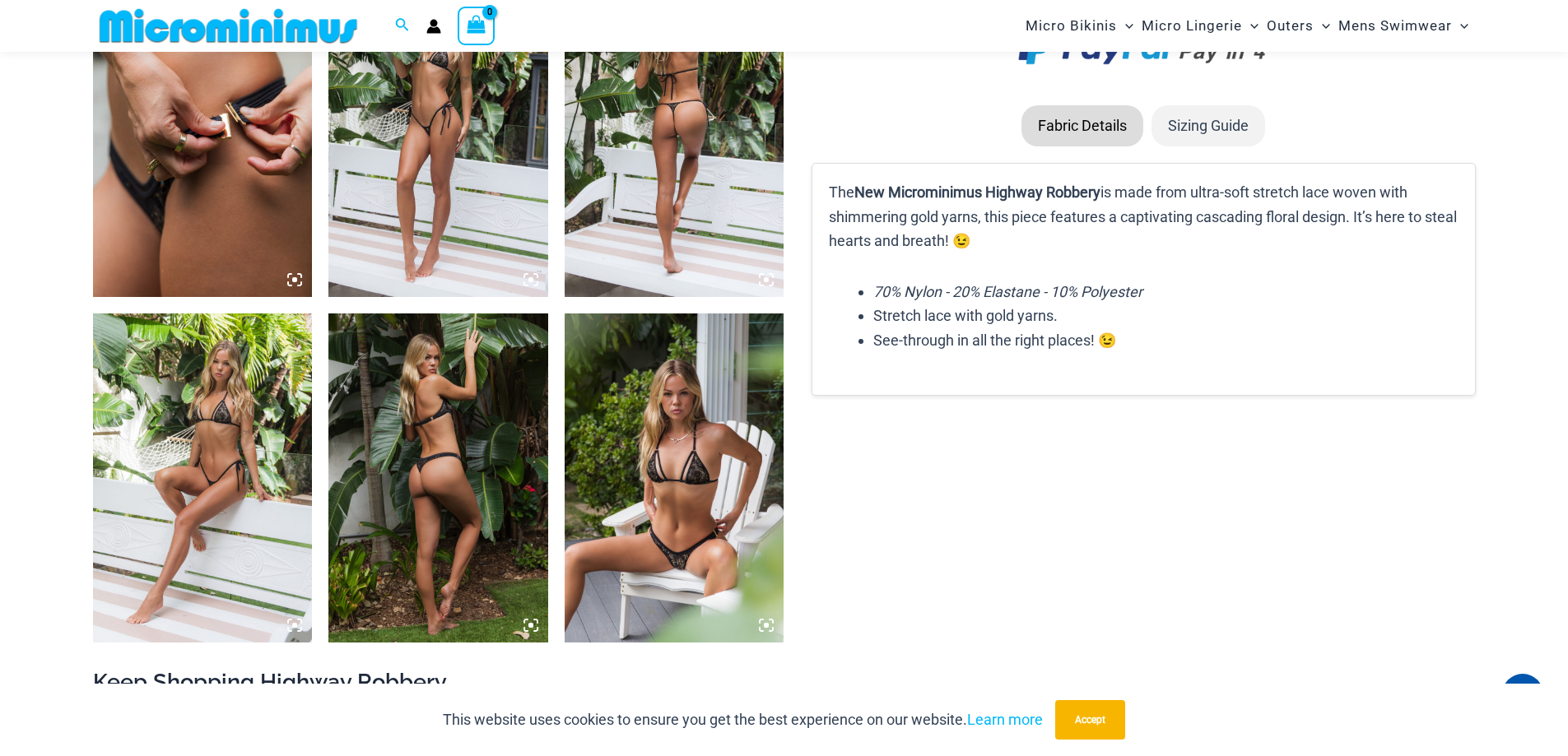
scroll to position [1855, 0]
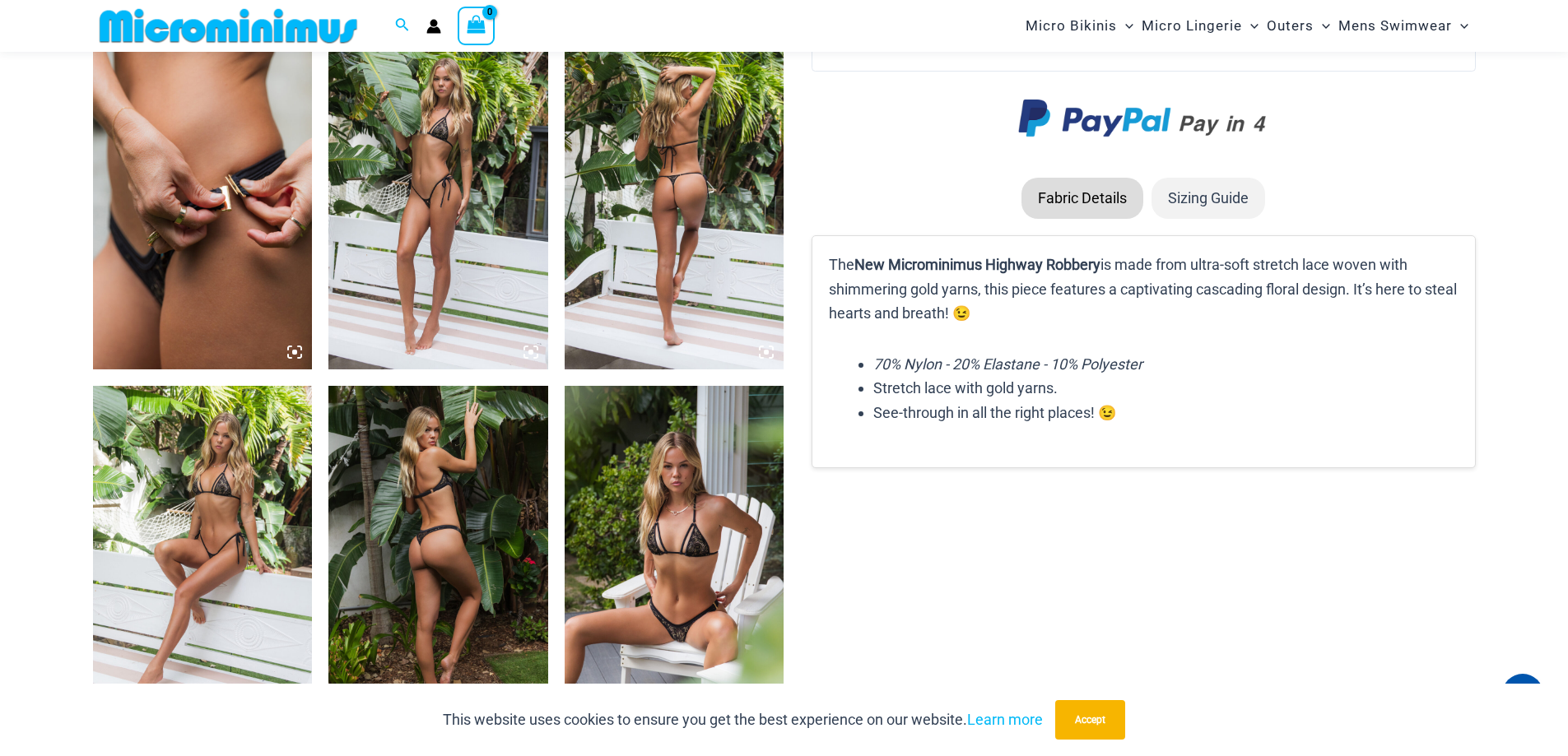
click at [221, 233] on img at bounding box center [202, 204] width 220 height 330
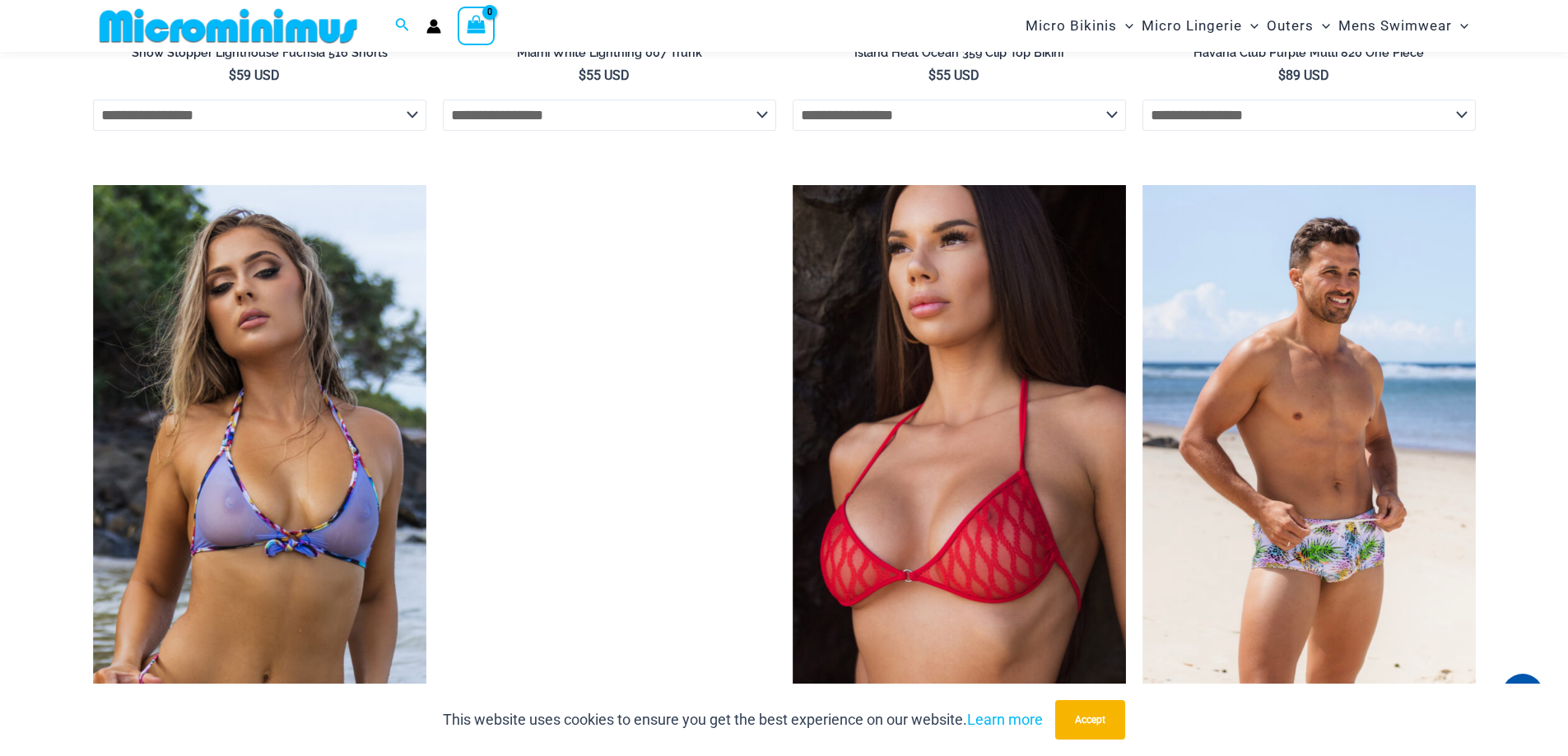
scroll to position [4926, 0]
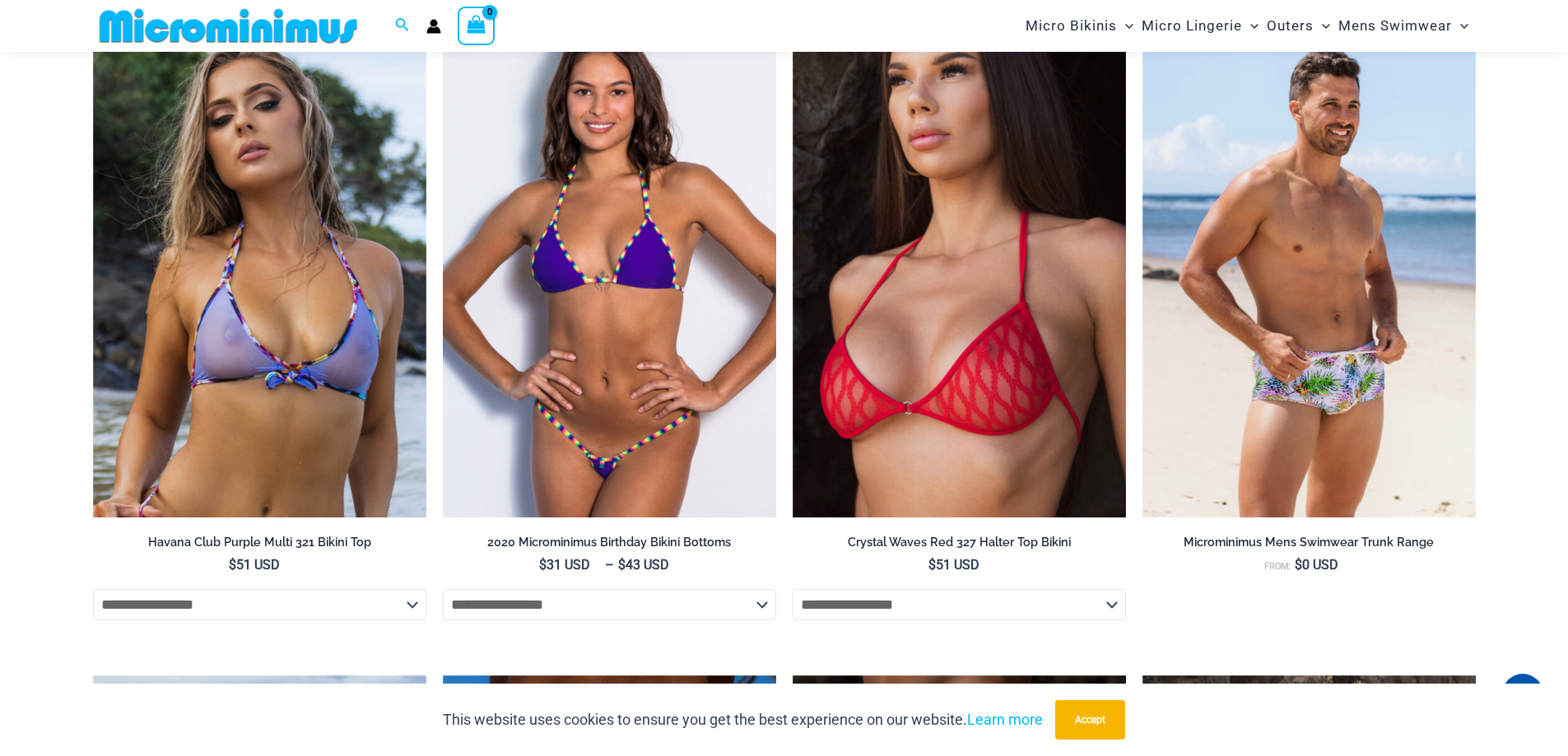
click at [595, 344] on img at bounding box center [610, 267] width 334 height 500
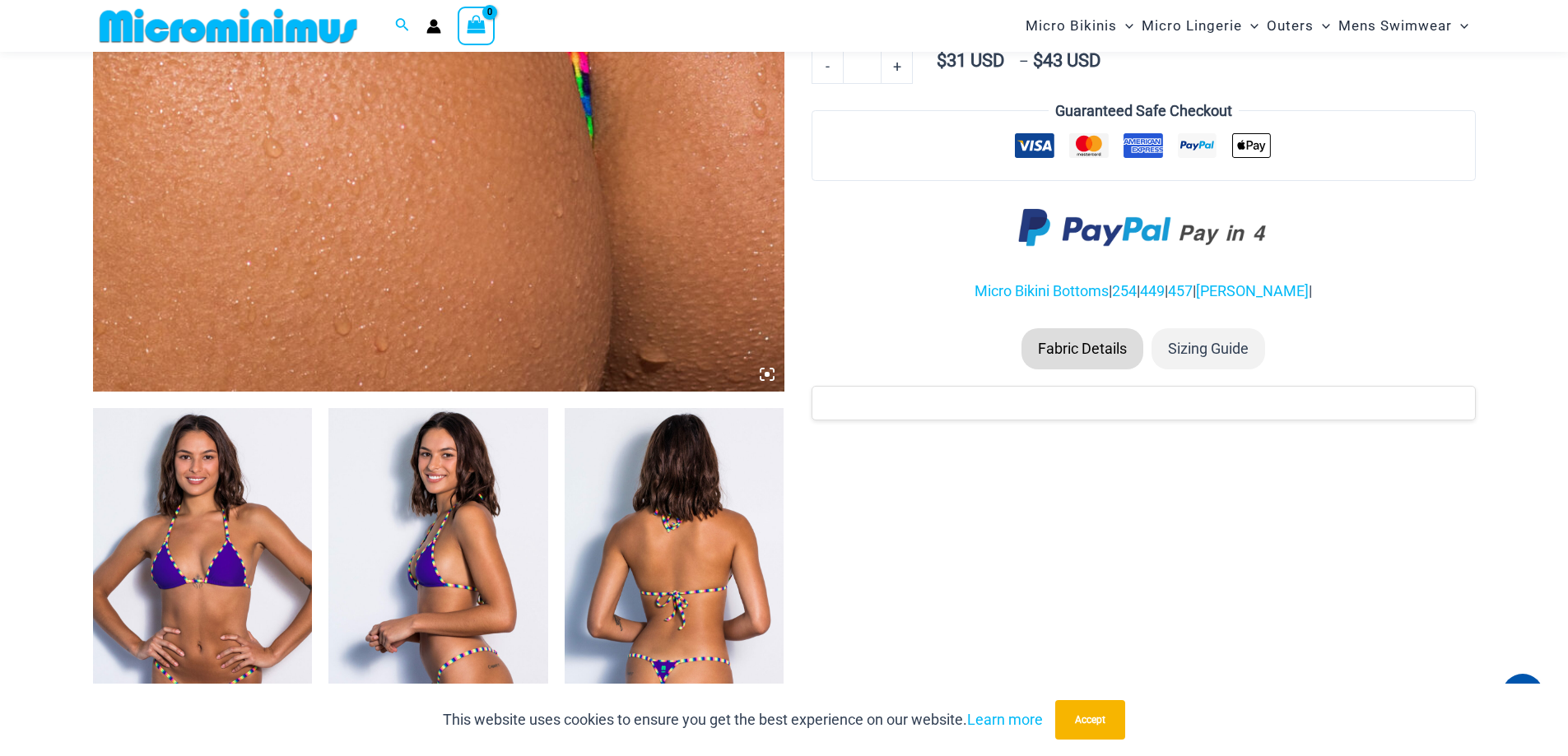
scroll to position [1095, 0]
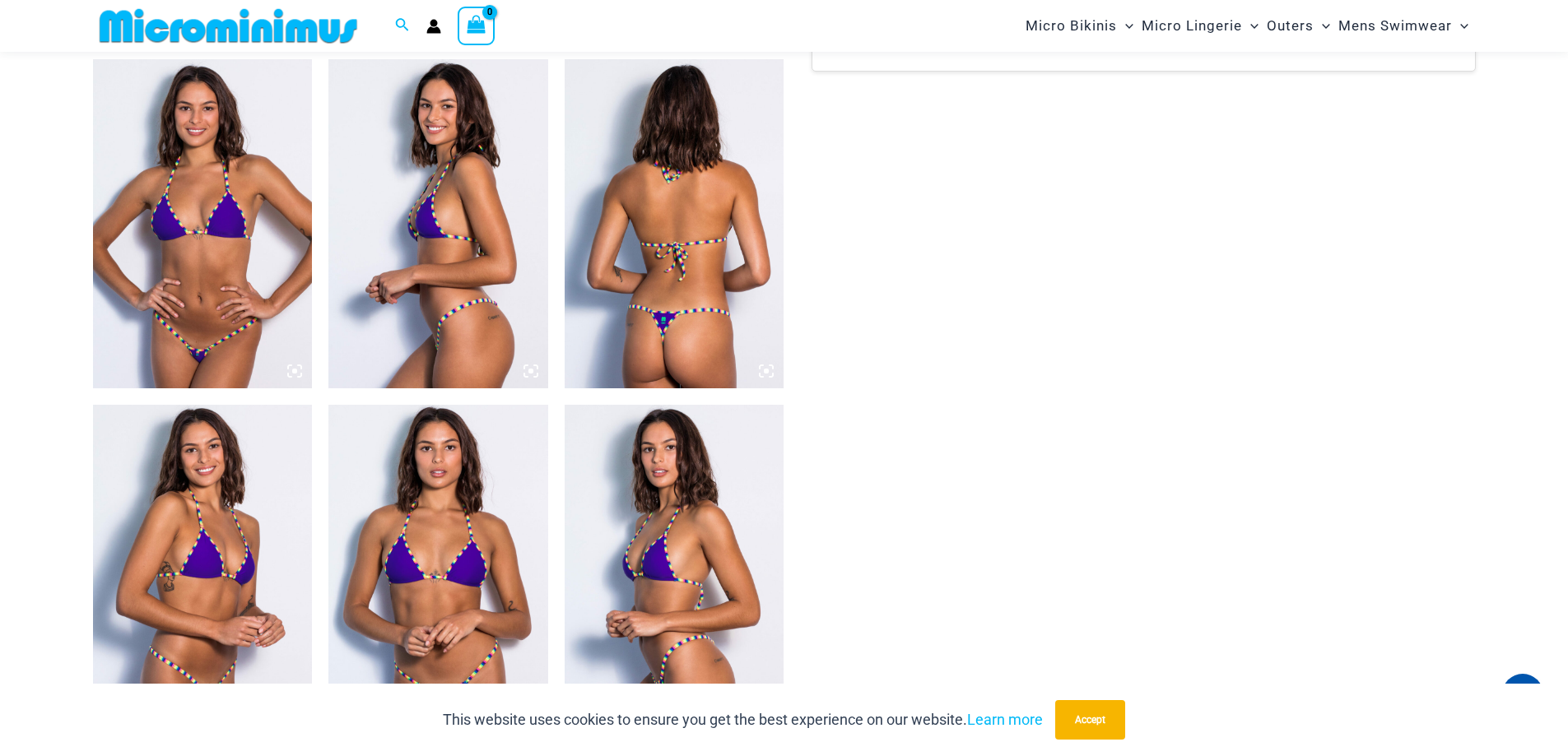
click at [220, 218] on img at bounding box center [202, 223] width 220 height 330
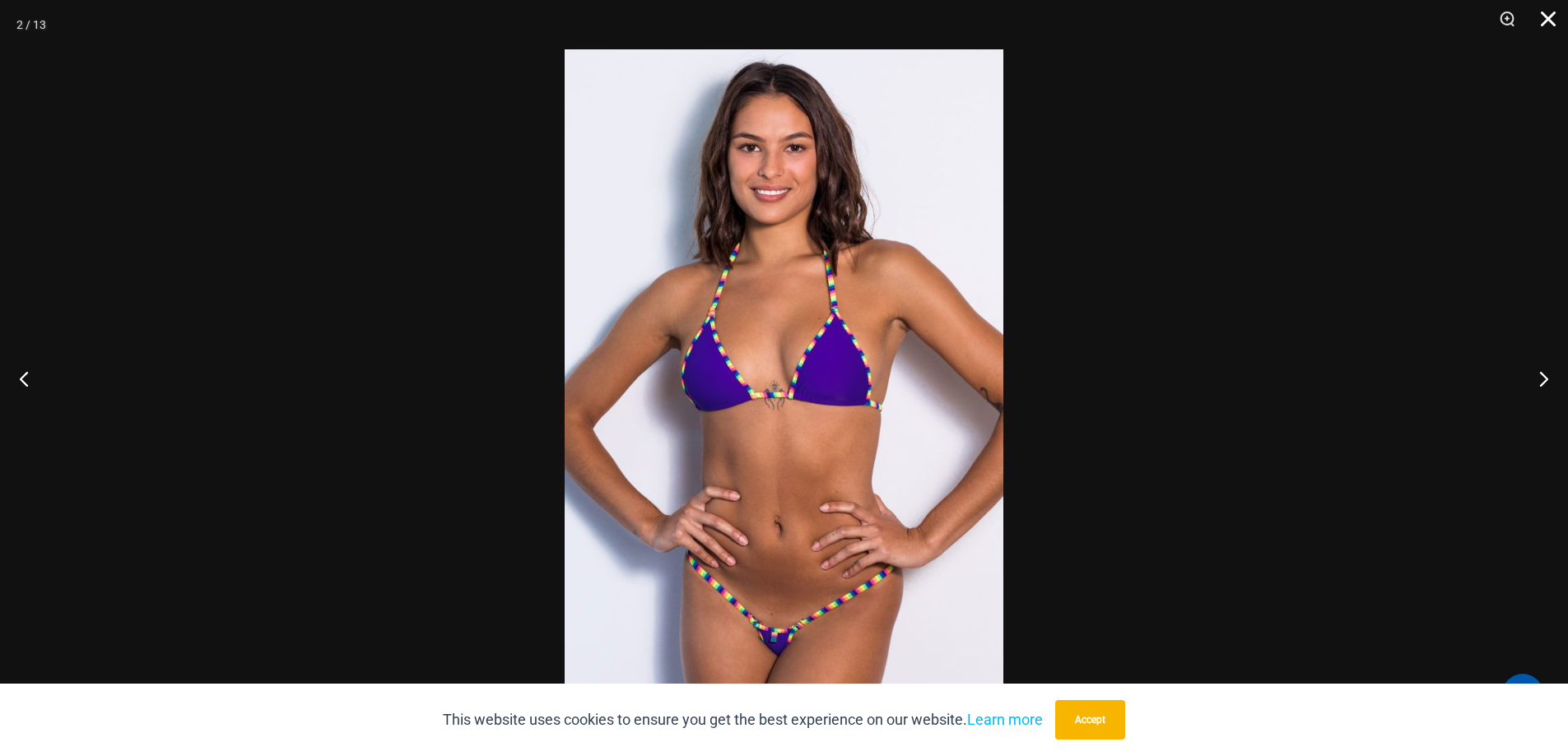
click at [1554, 14] on button "Close" at bounding box center [1542, 25] width 41 height 50
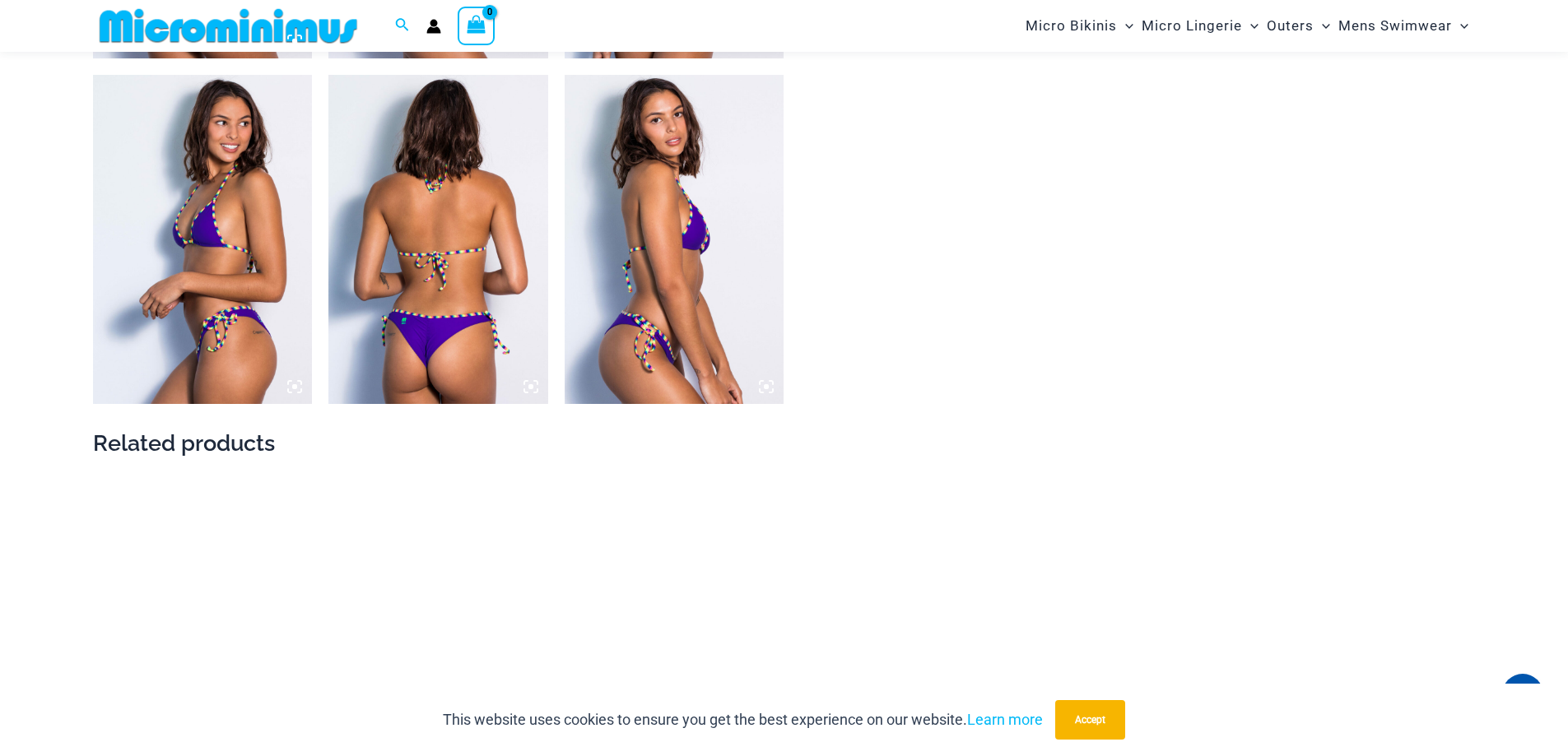
scroll to position [1918, 0]
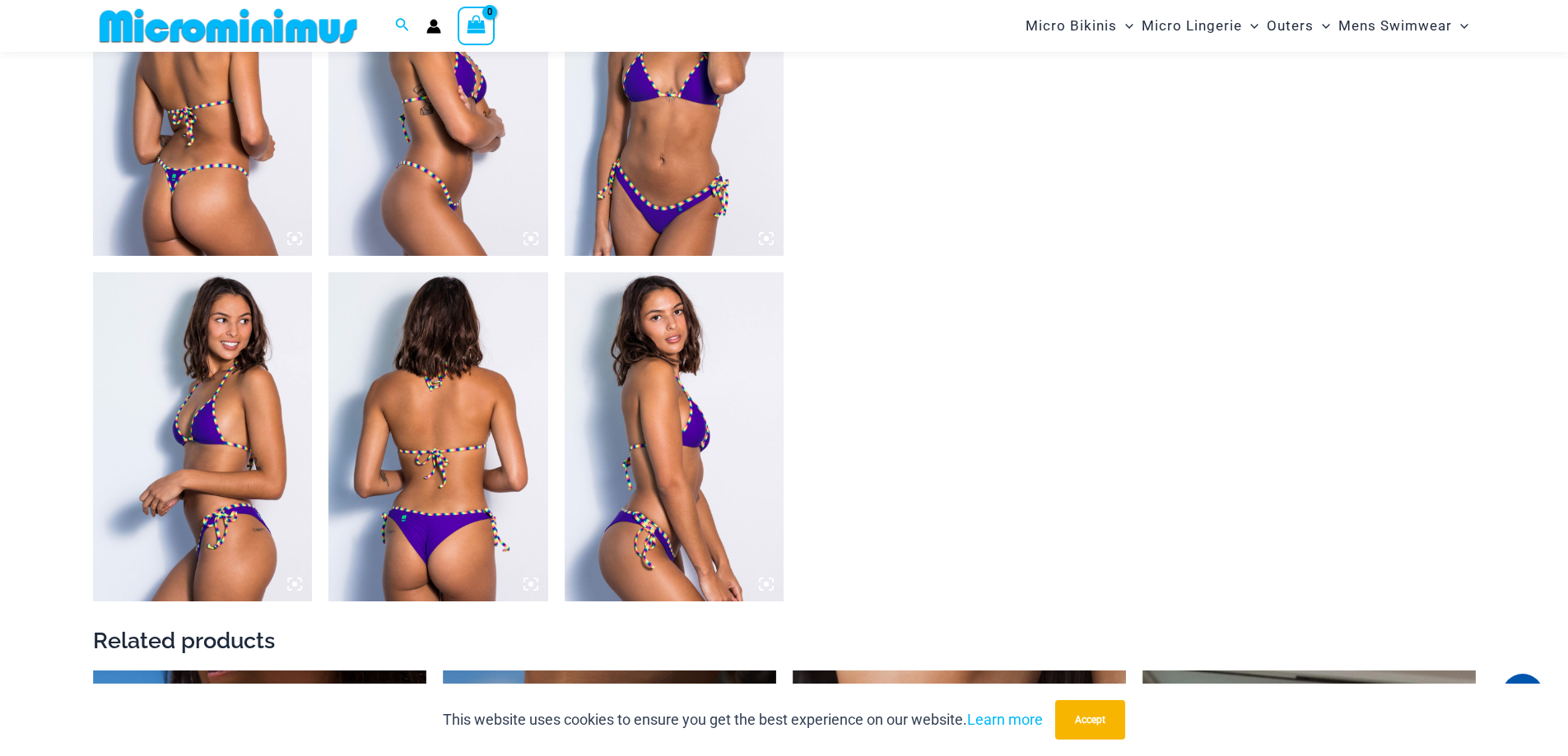
click at [670, 188] on img at bounding box center [674, 91] width 220 height 330
